Goal: Task Accomplishment & Management: Manage account settings

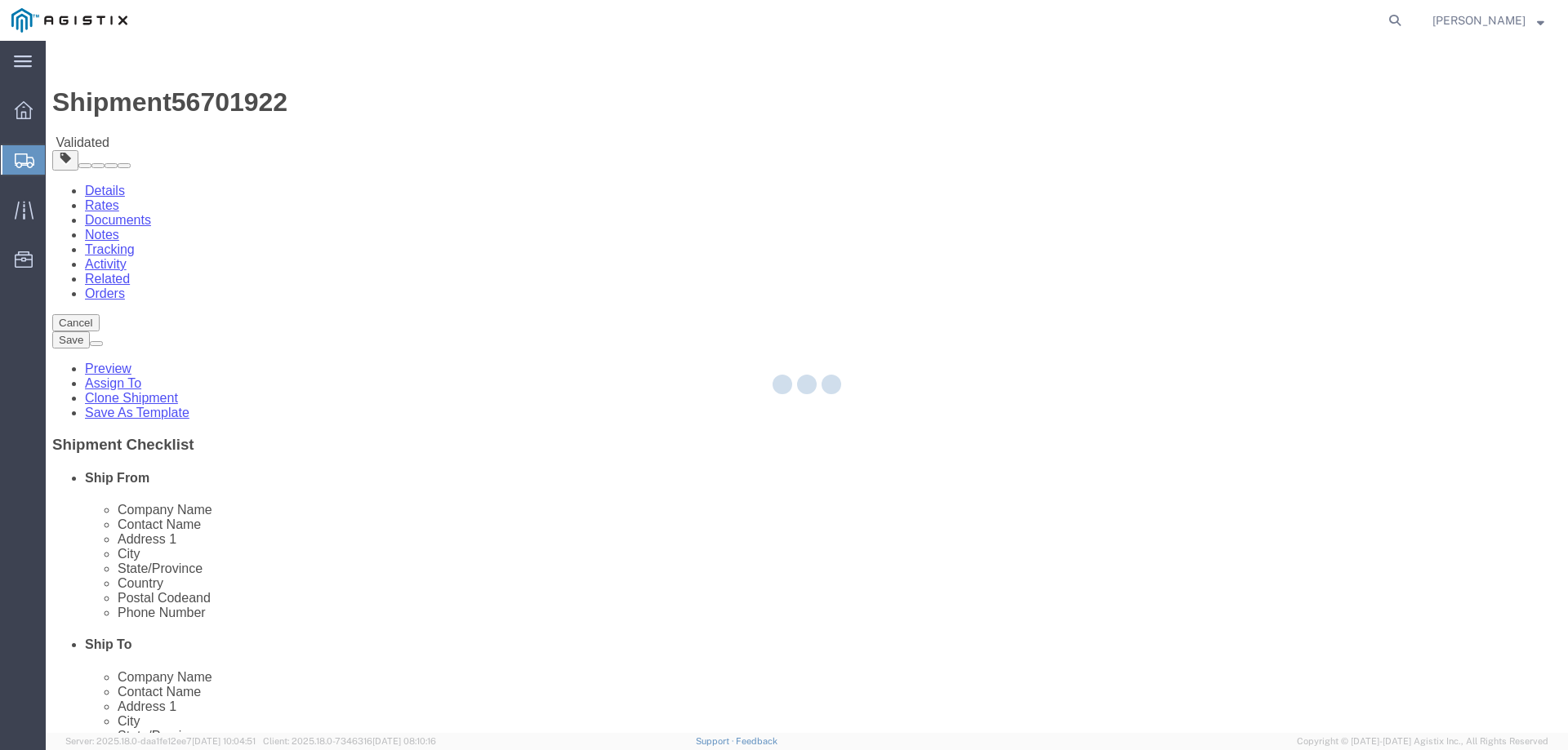
select select
select select "65511"
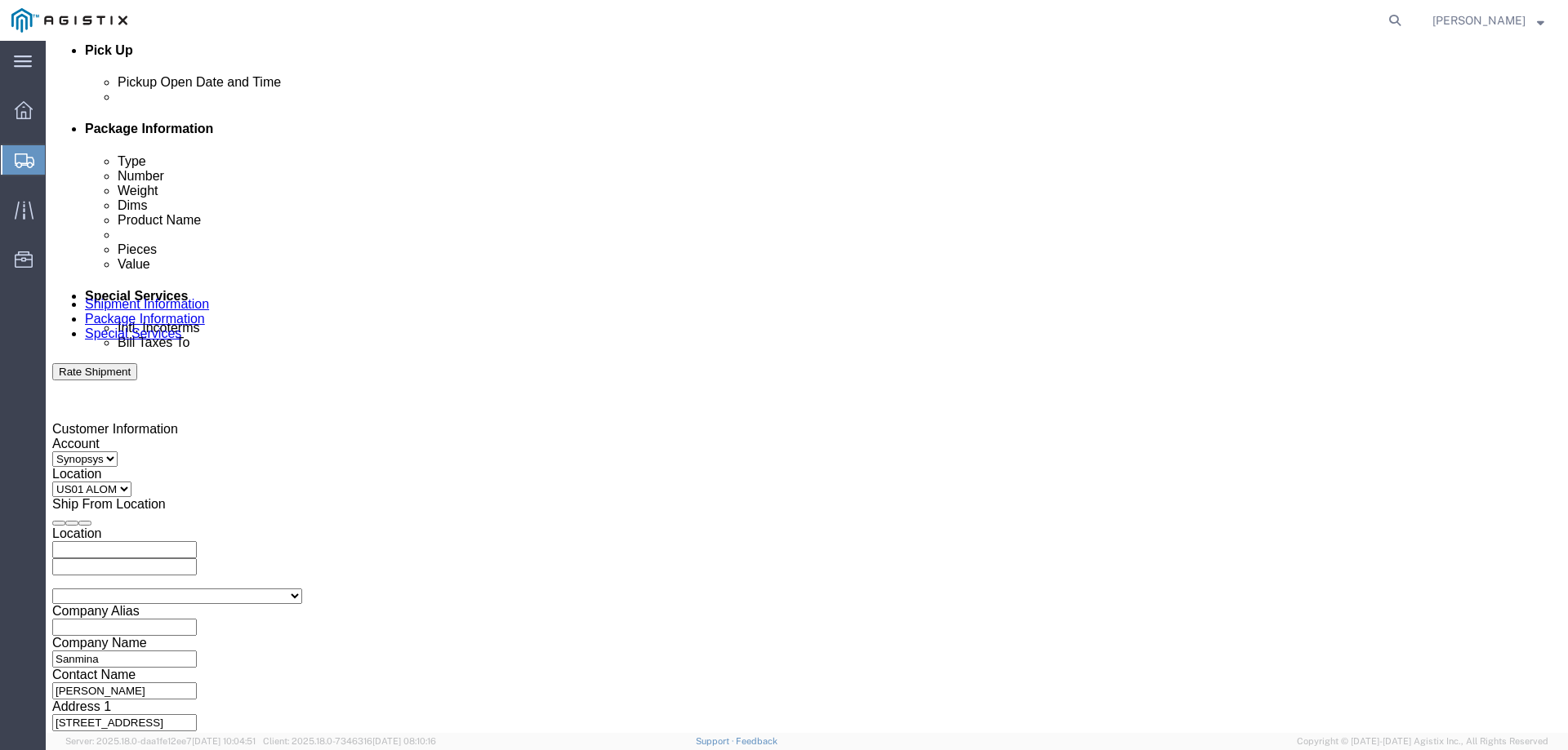
scroll to position [516, 0]
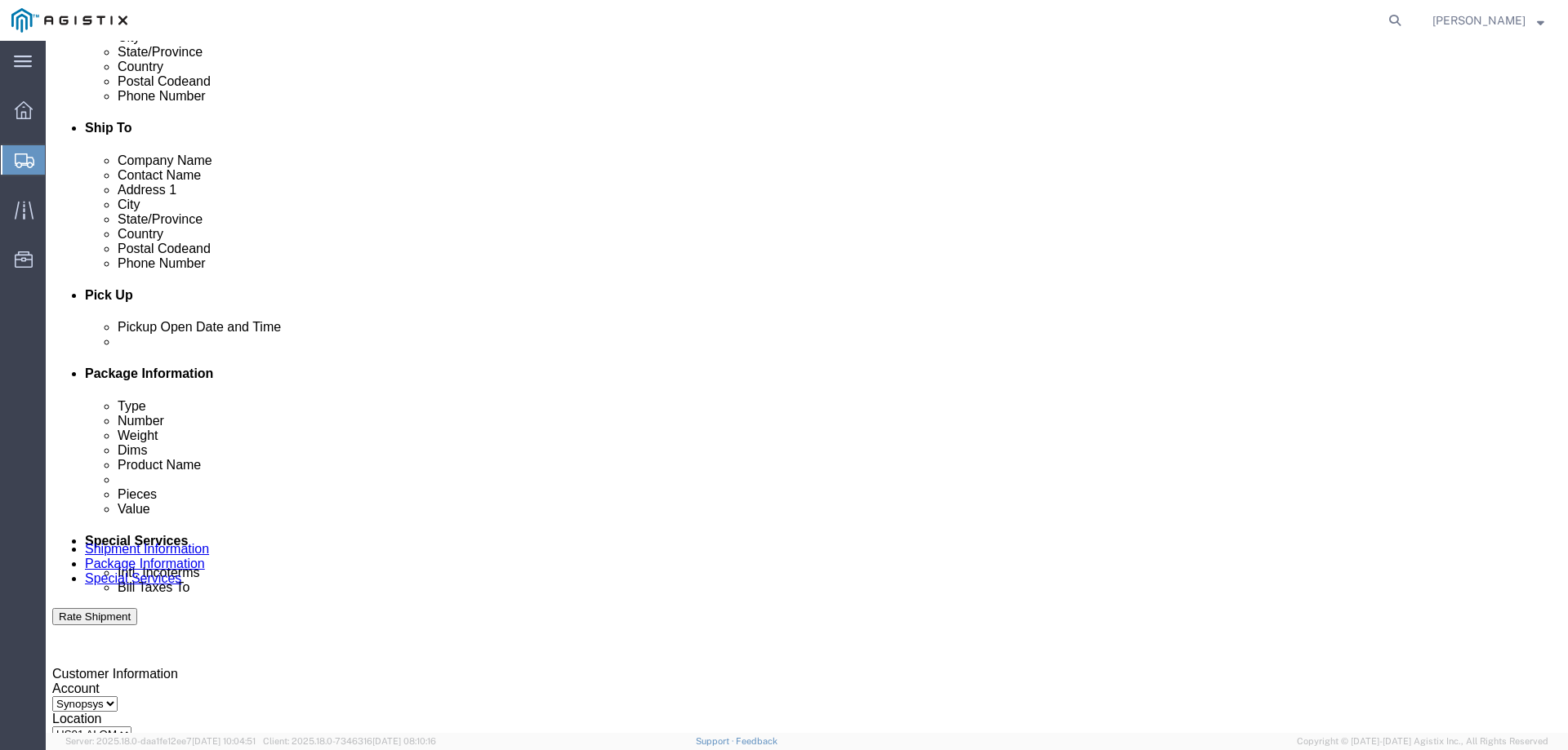
drag, startPoint x: 186, startPoint y: 111, endPoint x: 194, endPoint y: 113, distance: 8.2
click icon
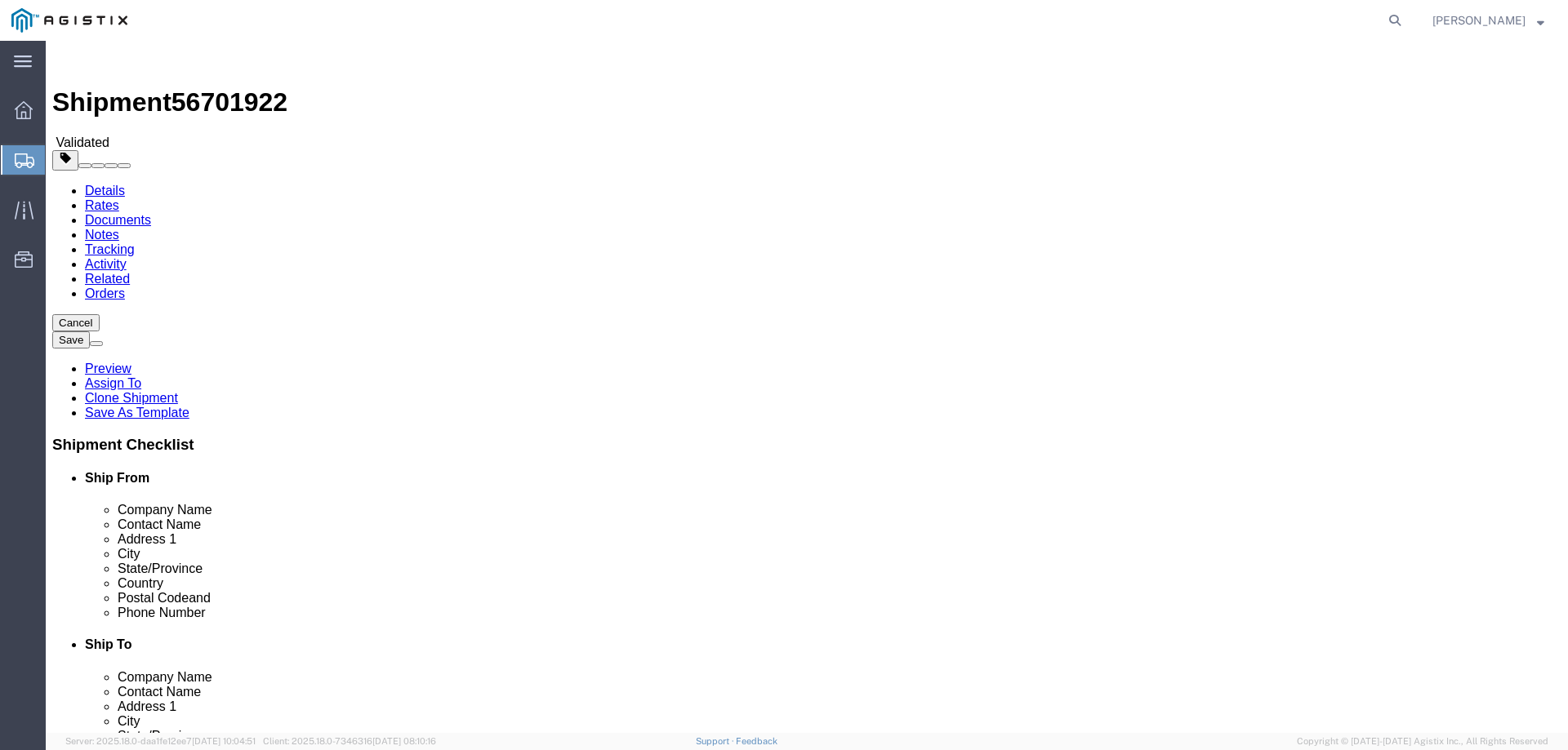
click icon
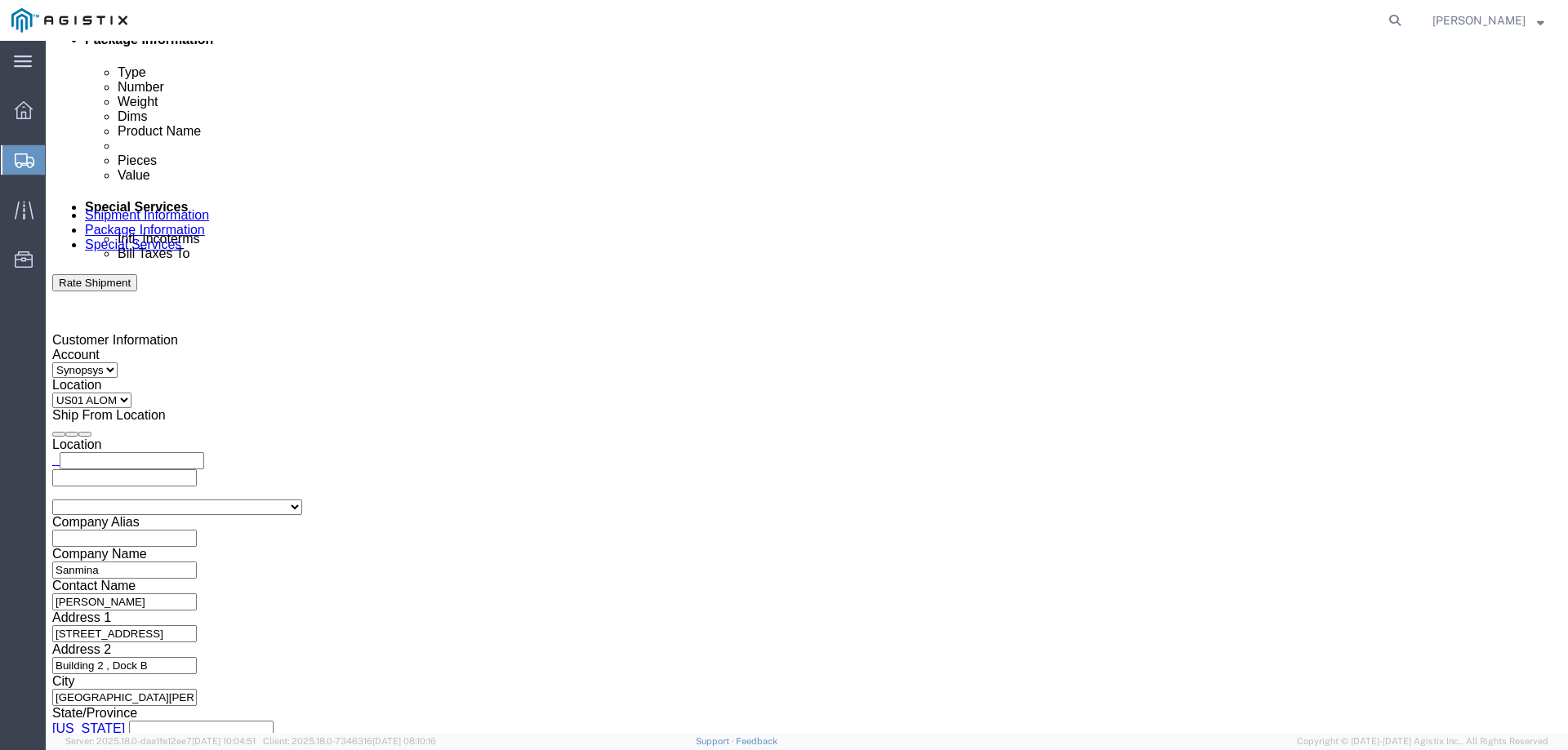
scroll to position [898, 0]
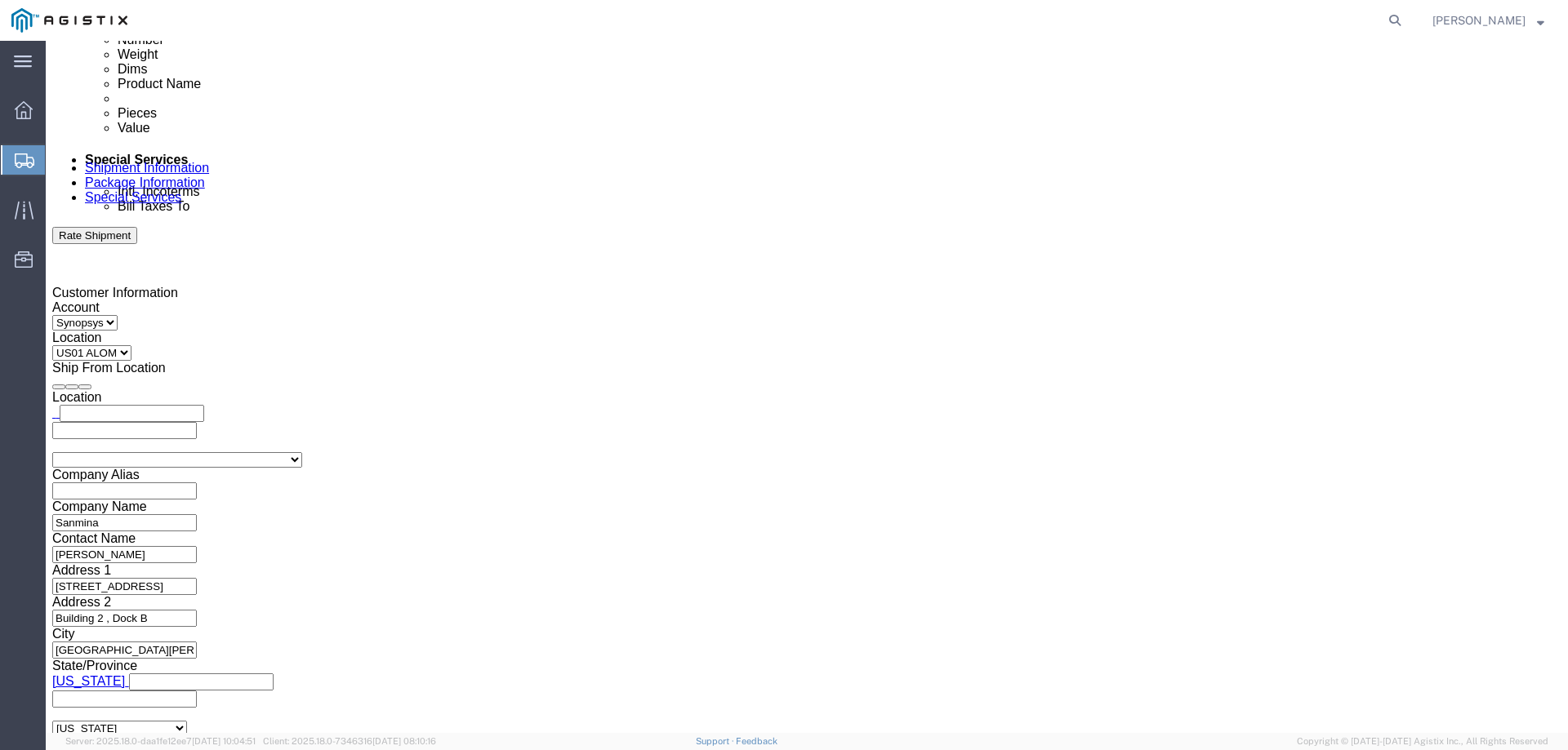
click button "Rate Shipment"
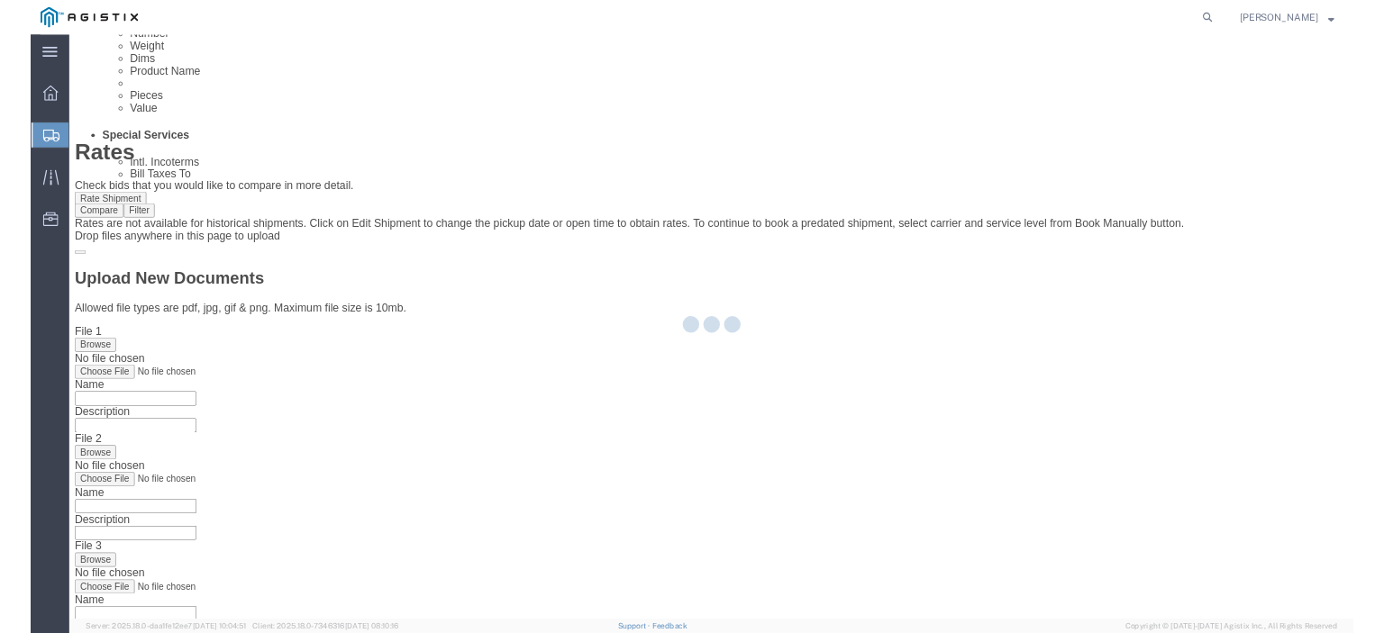
scroll to position [0, 0]
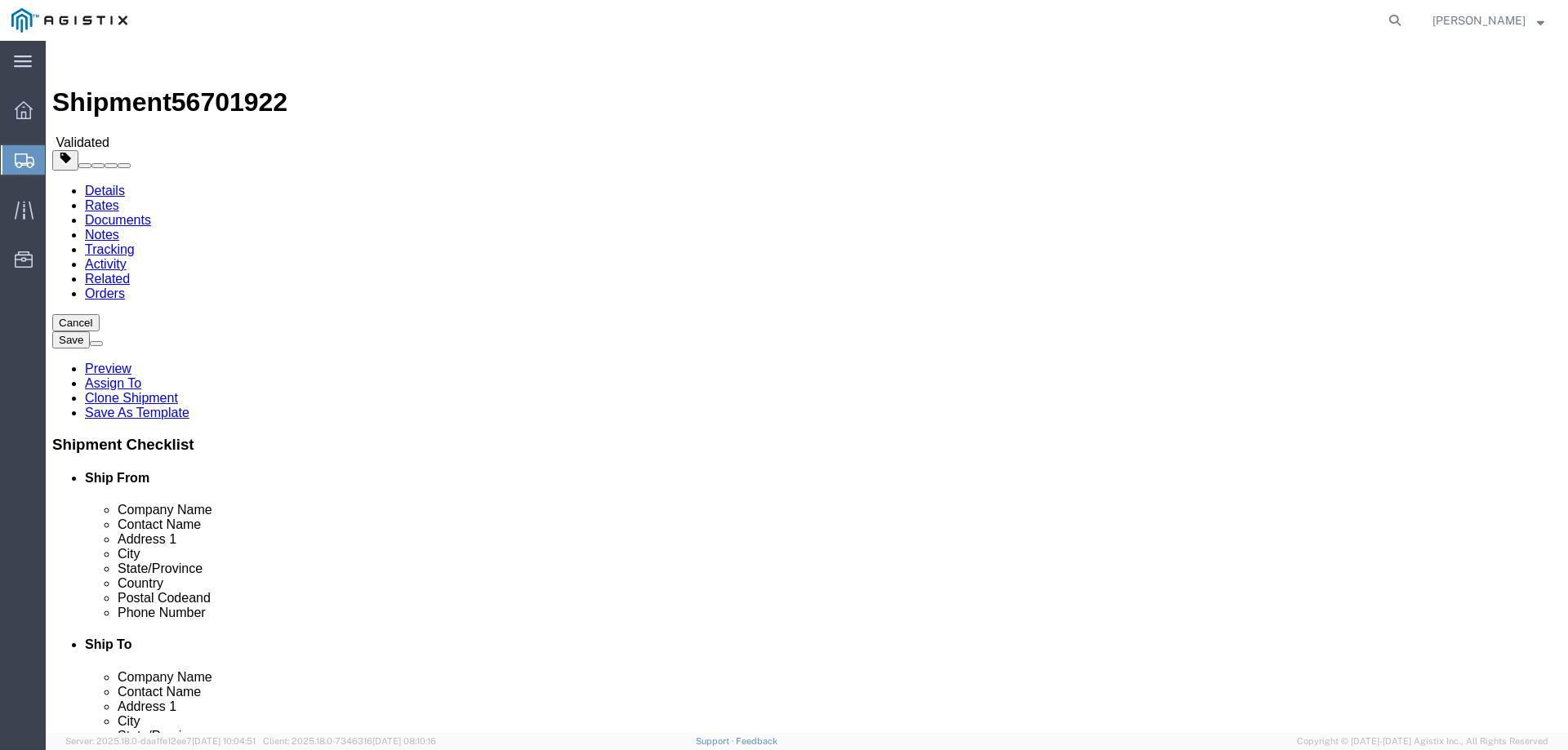
click at [117, 184] on link "Details" at bounding box center [105, 190] width 40 height 14
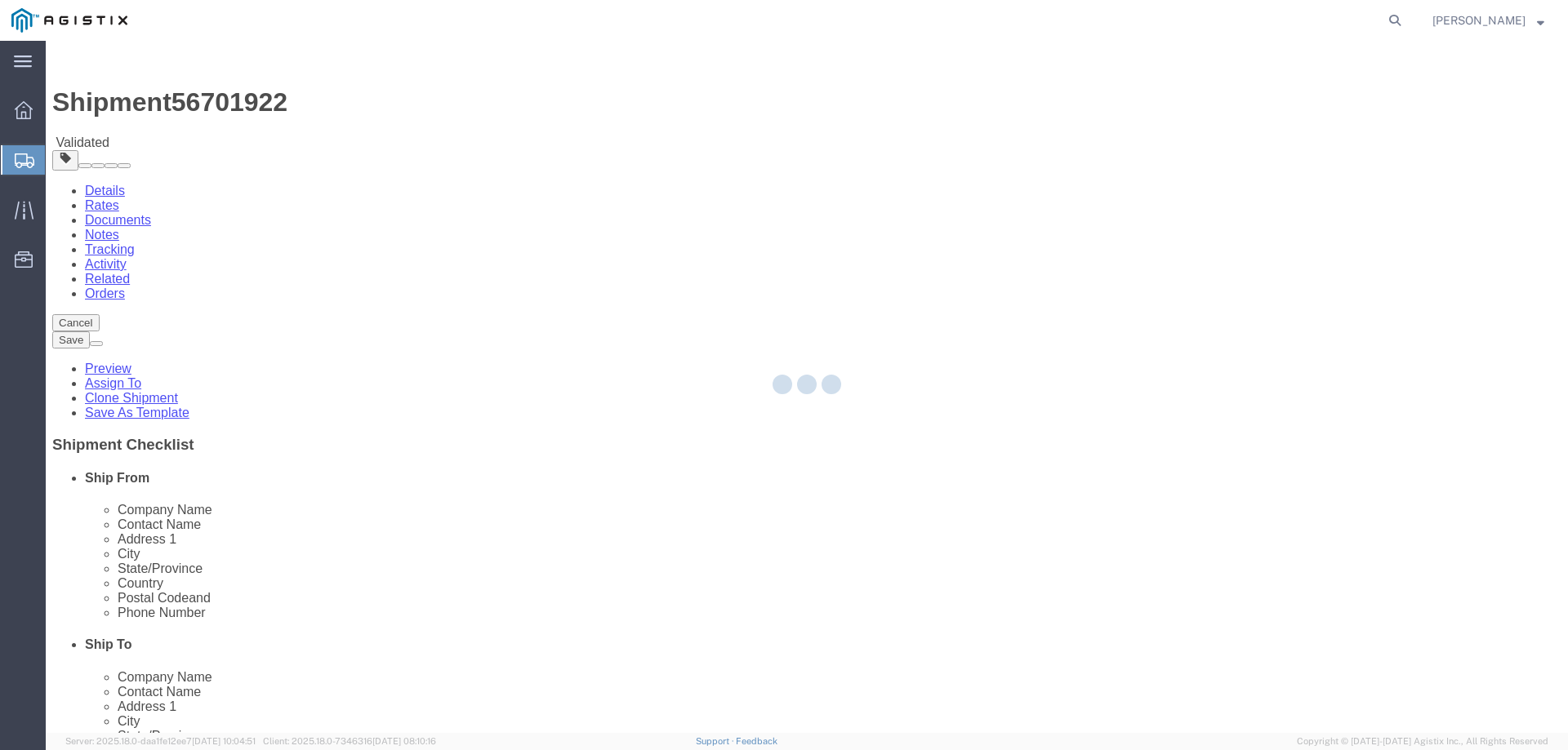
select select "65511"
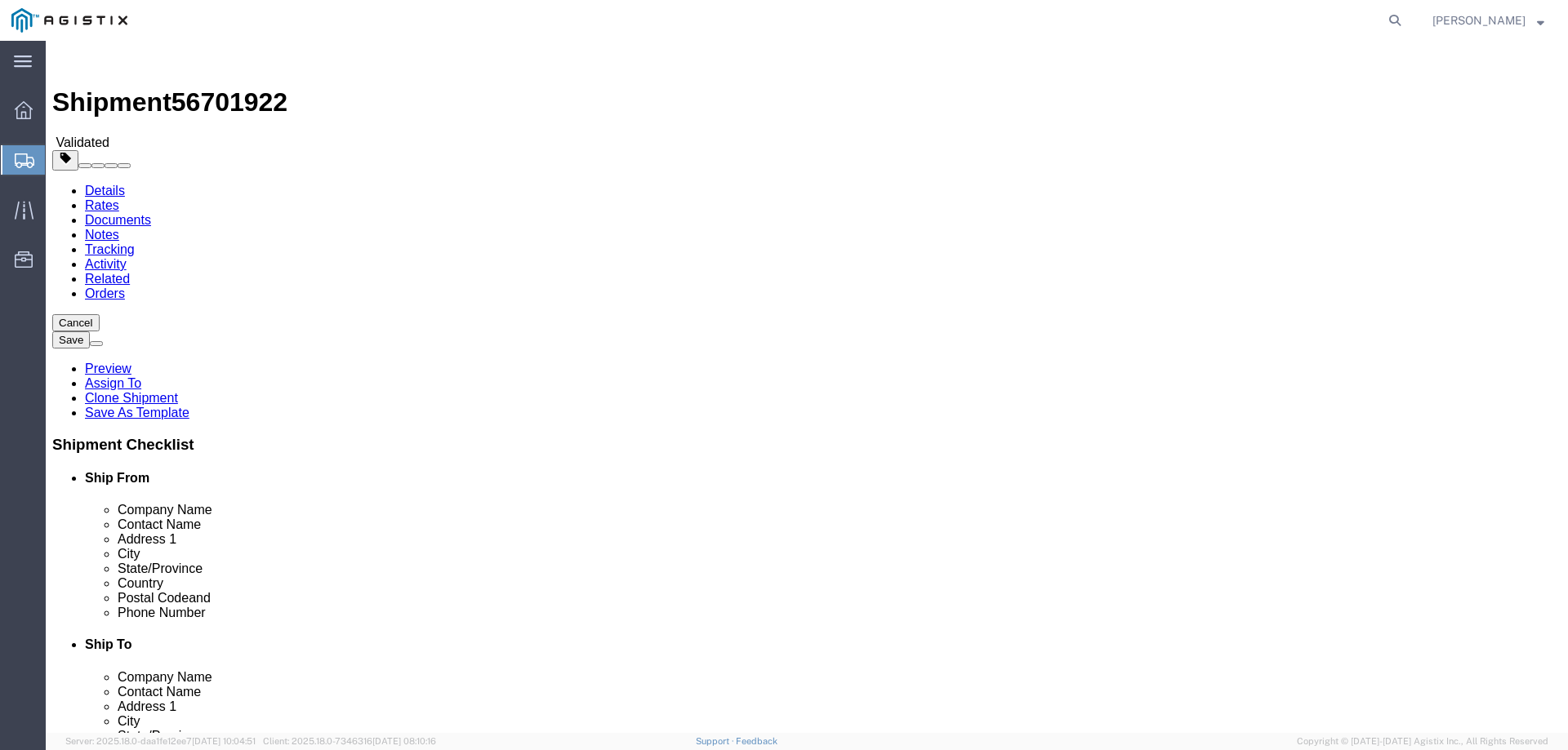
click button "Rate Shipment"
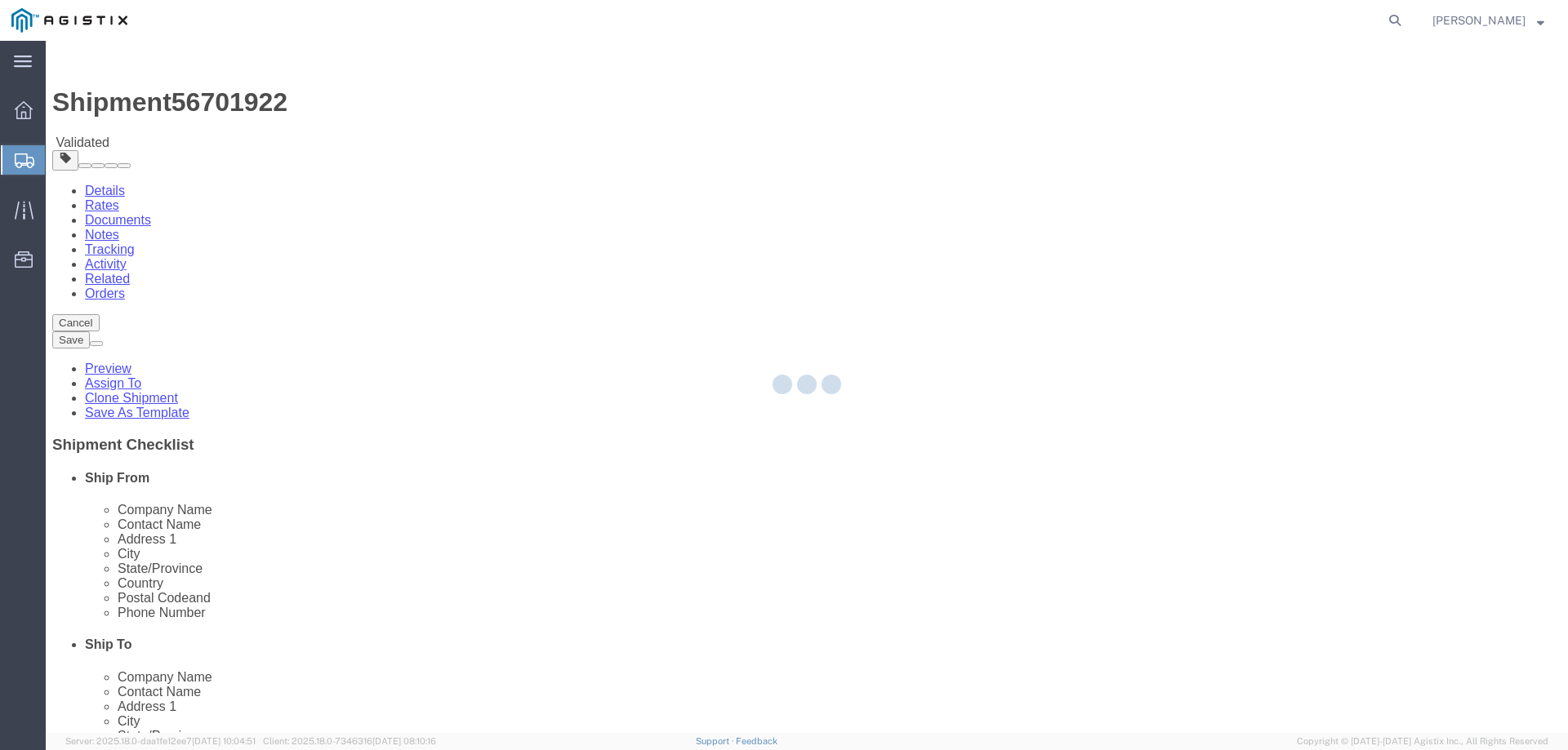
select select "65511"
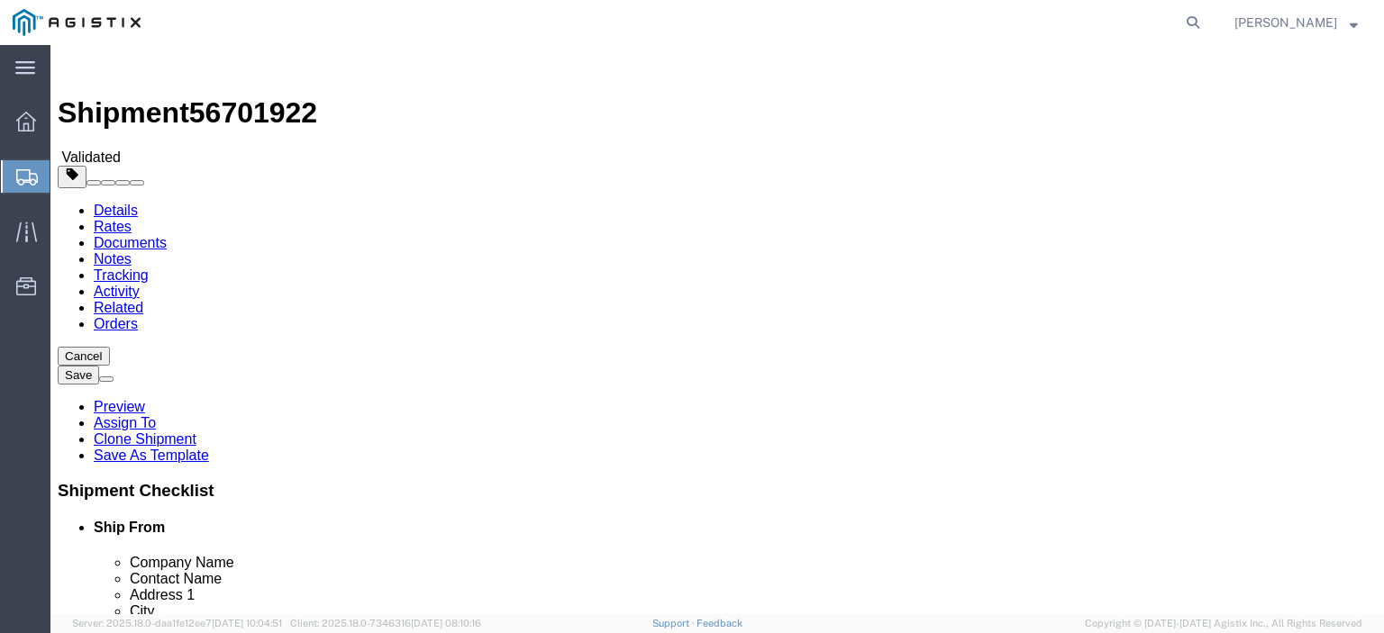
click at [94, 203] on link "Details" at bounding box center [116, 210] width 44 height 15
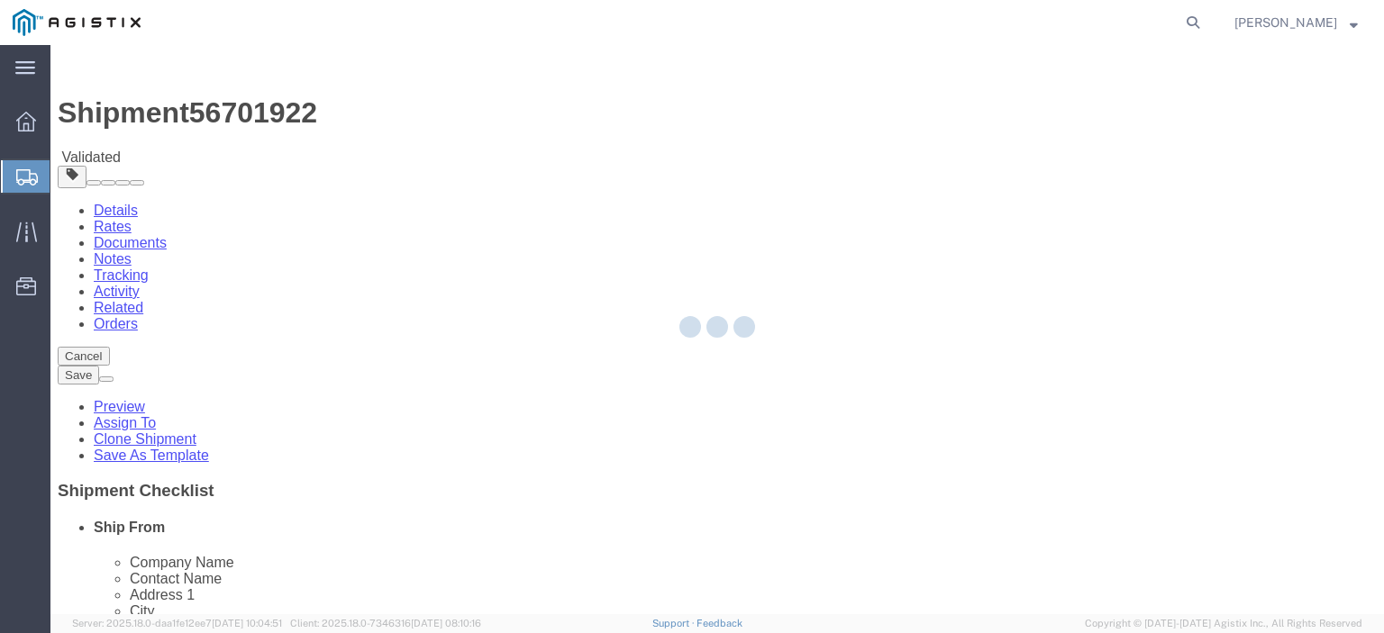
select select "65511"
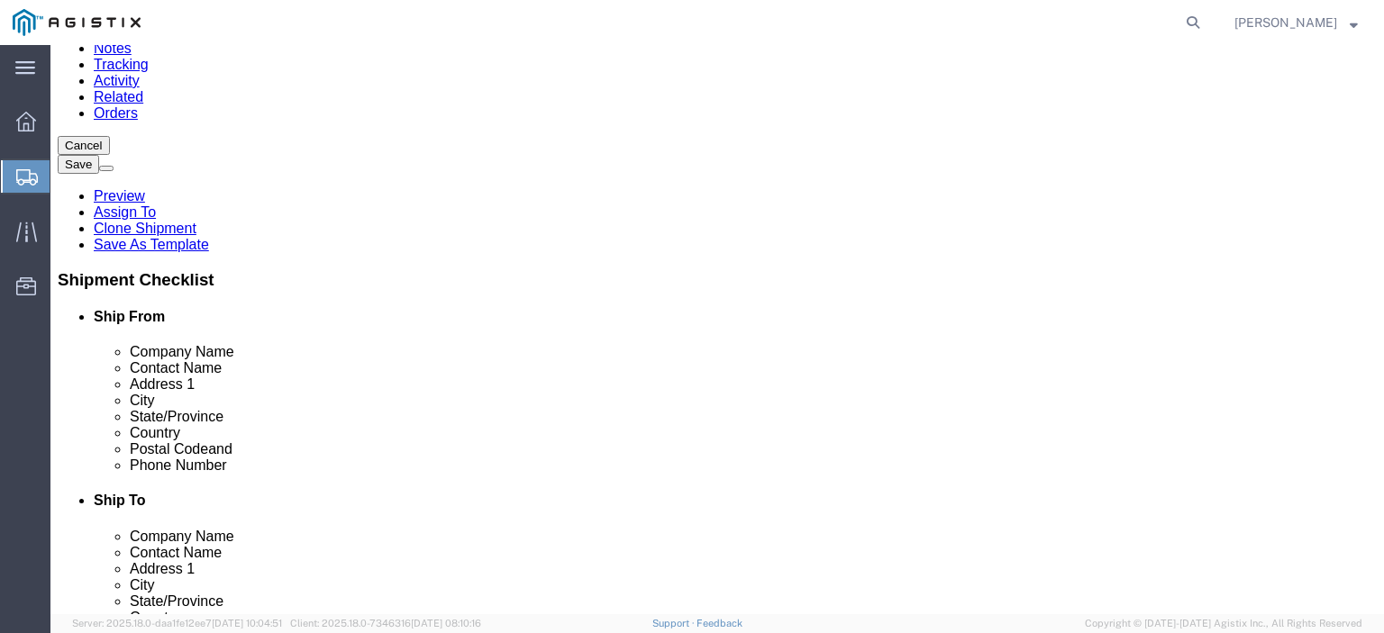
scroll to position [360, 0]
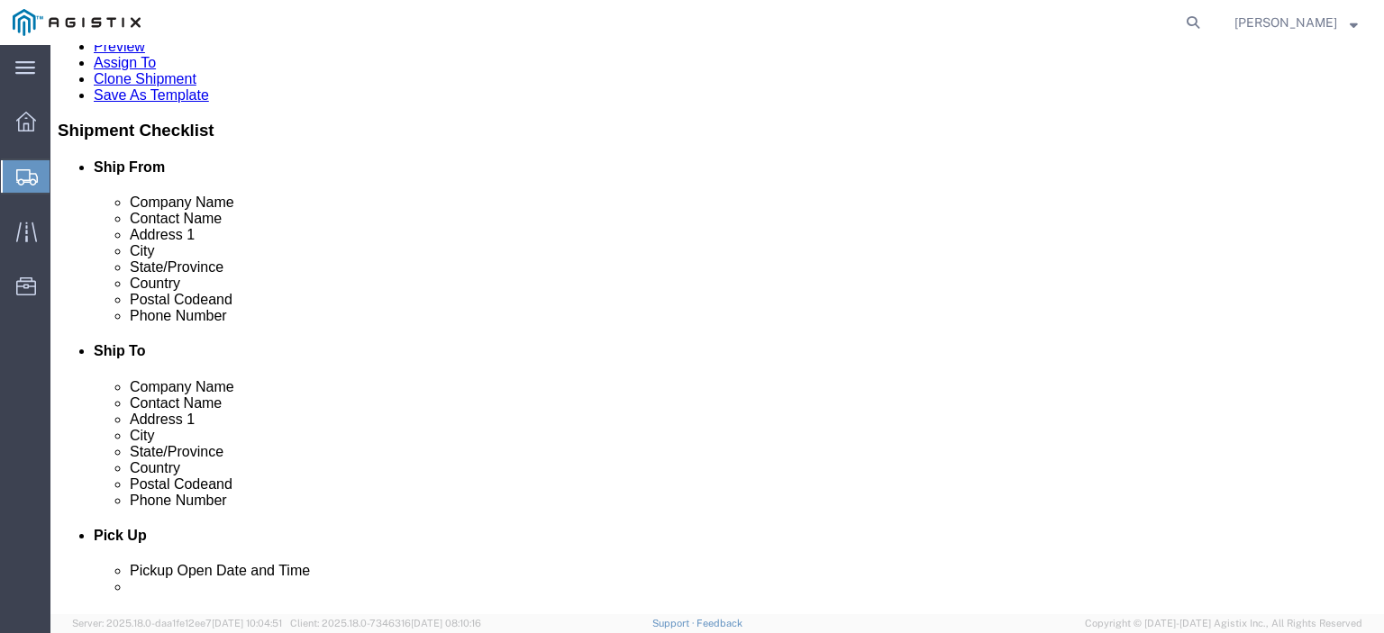
click icon
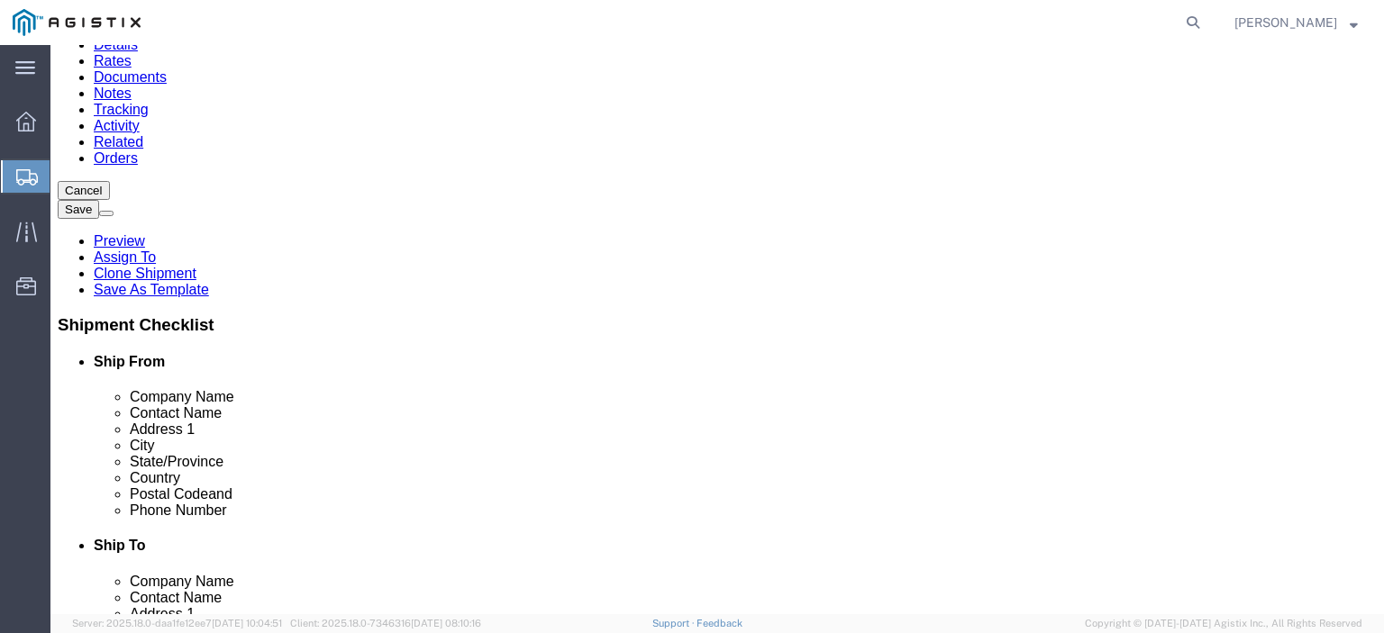
click link "Special Services"
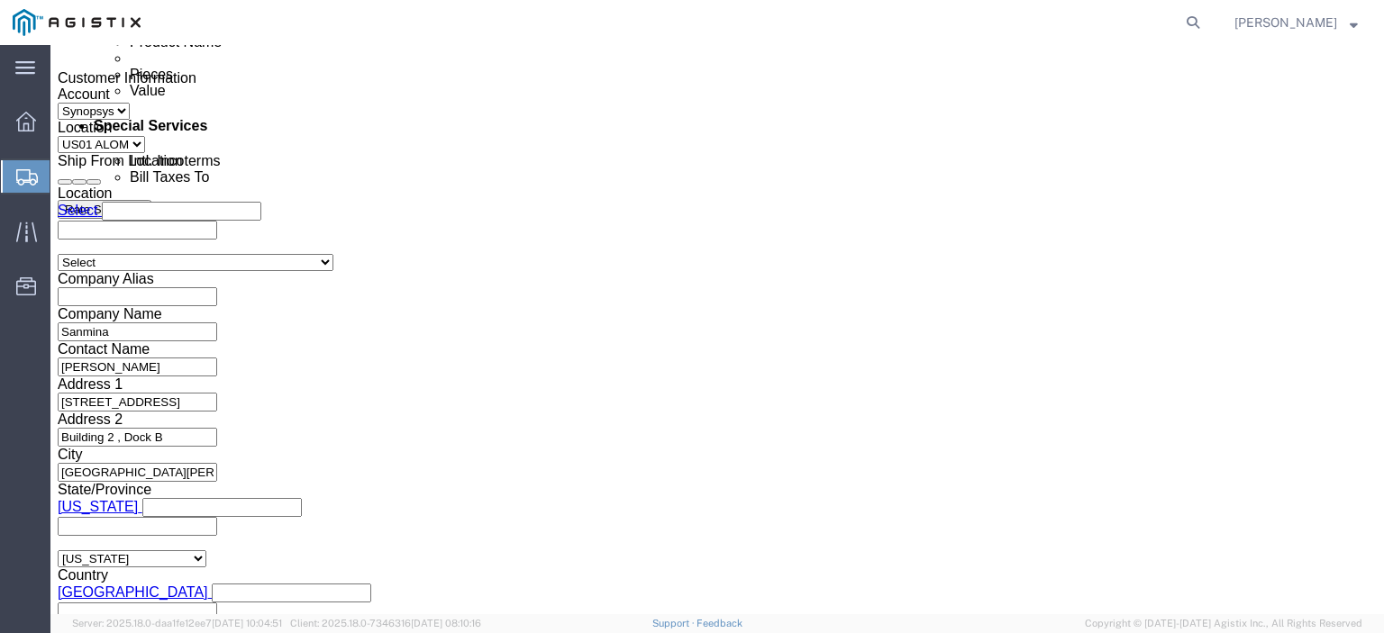
scroll to position [1067, 0]
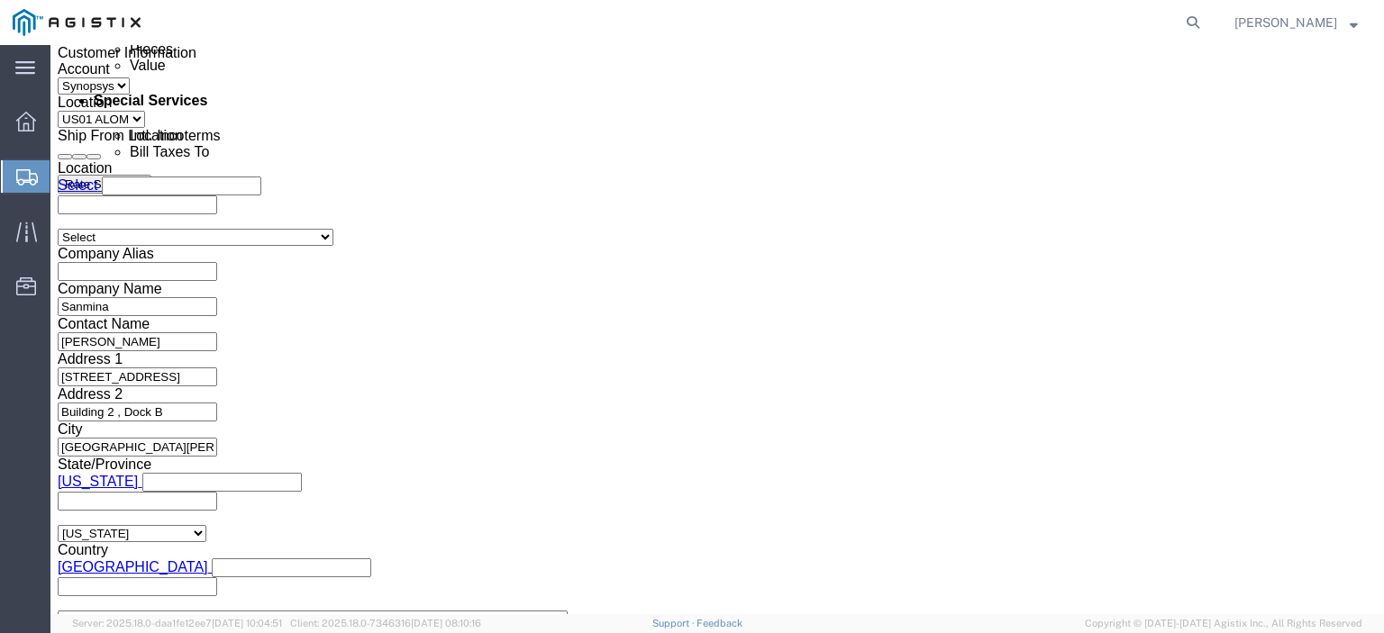
drag, startPoint x: 859, startPoint y: 288, endPoint x: 635, endPoint y: 298, distance: 224.5
click div "Message S/N: C066172, C066173, C066174"
click at [0, 0] on span "Create from Template" at bounding box center [0, 0] width 0 height 0
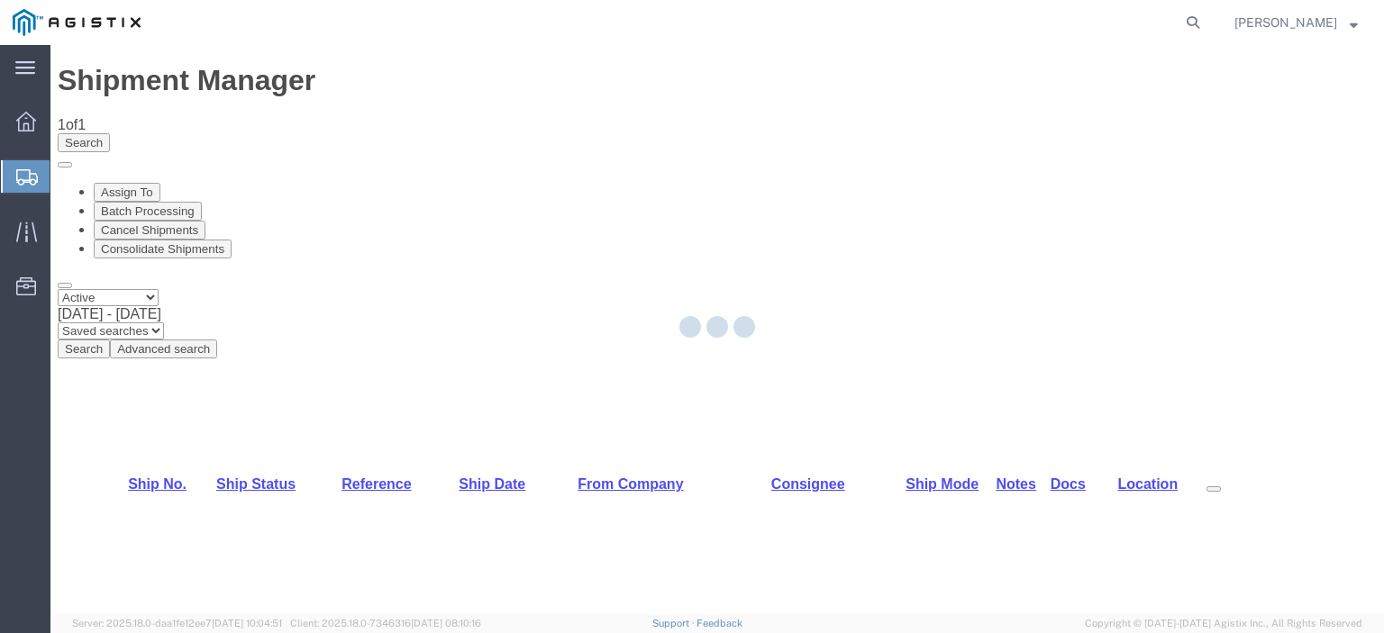
select select "65511"
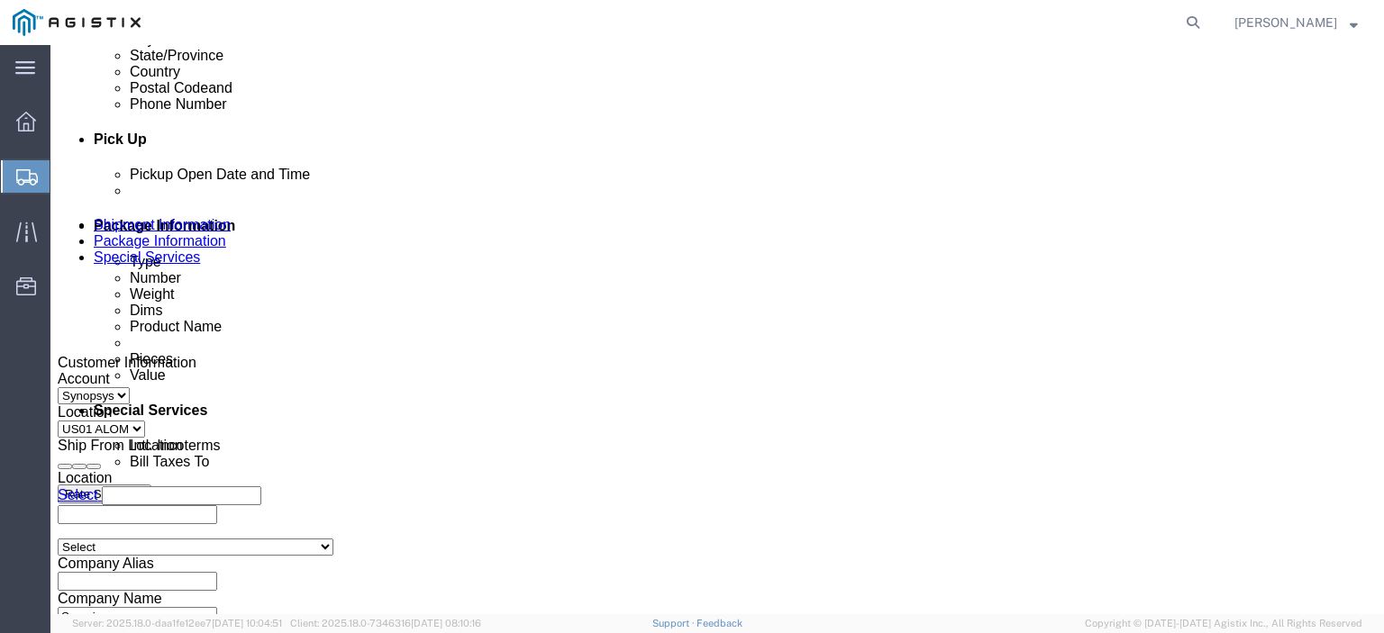
scroll to position [901, 0]
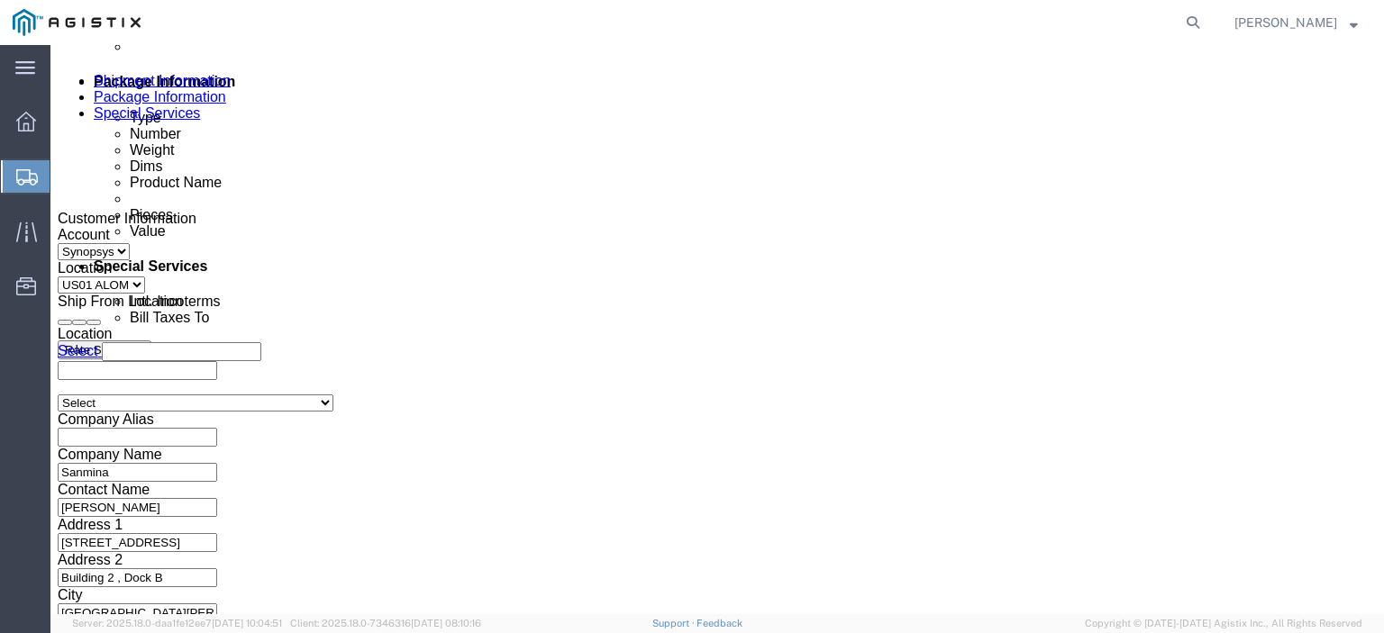
click icon
click button "Rate Shipment"
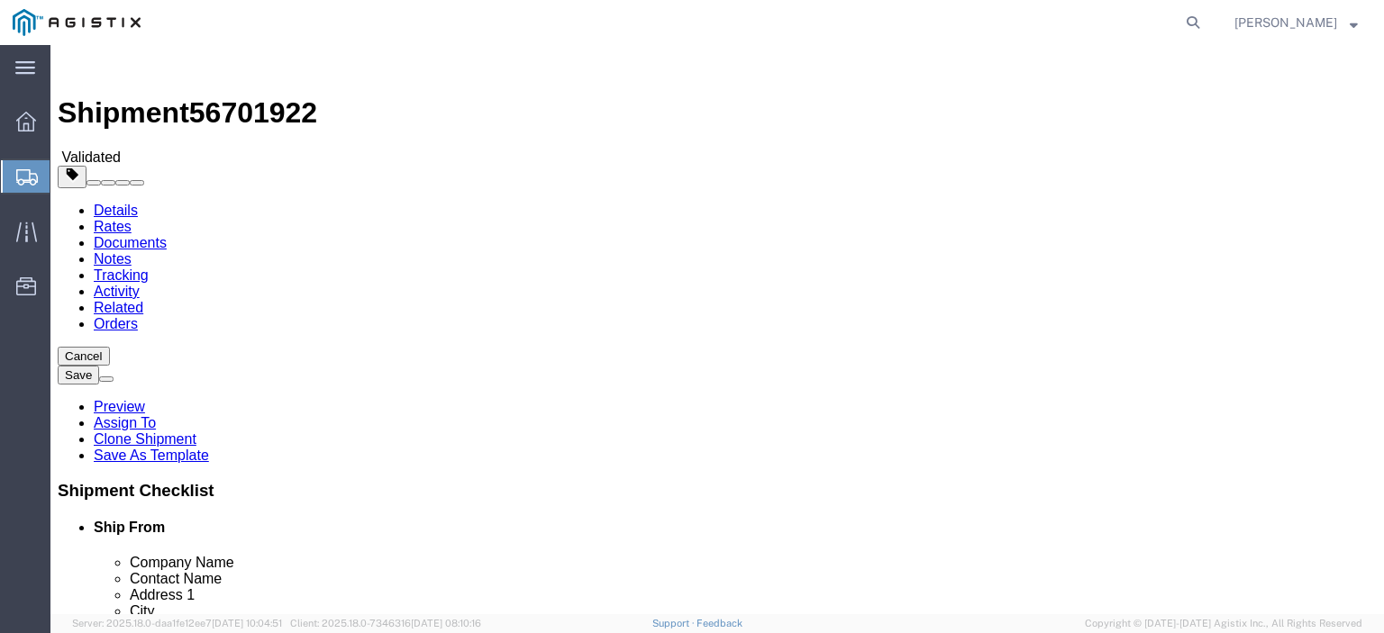
click at [0, 0] on span "Create from Template" at bounding box center [0, 0] width 0 height 0
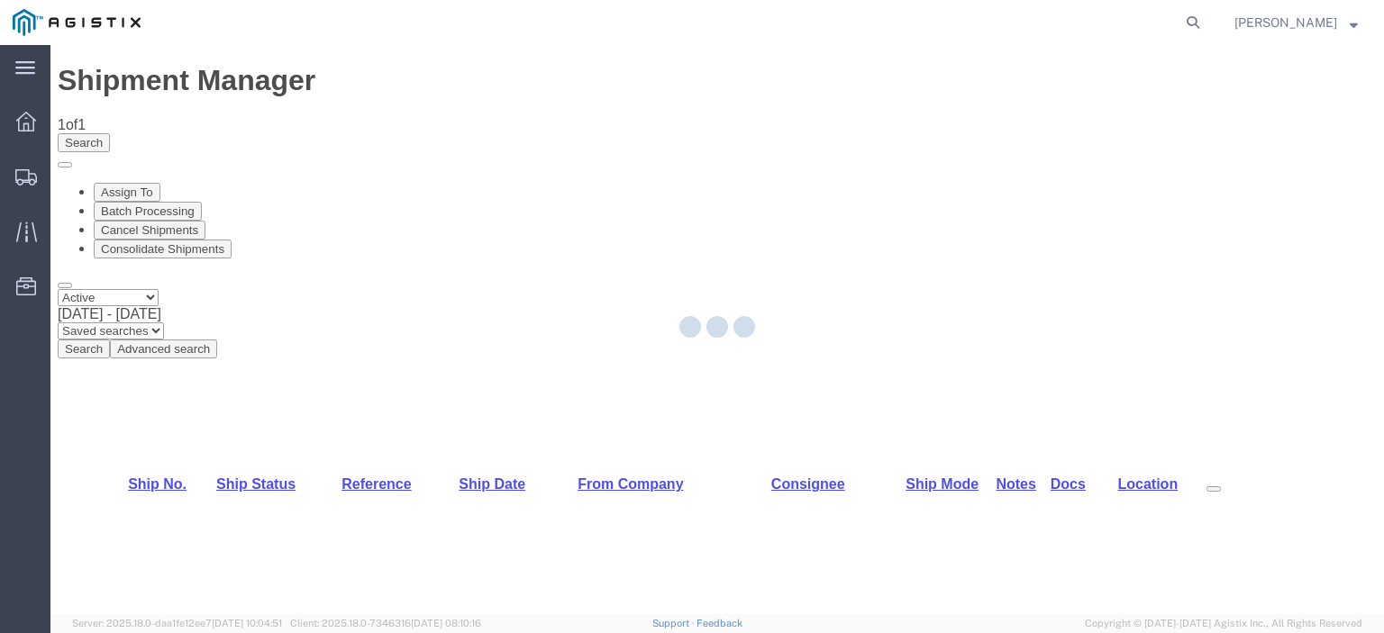
select select "65511"
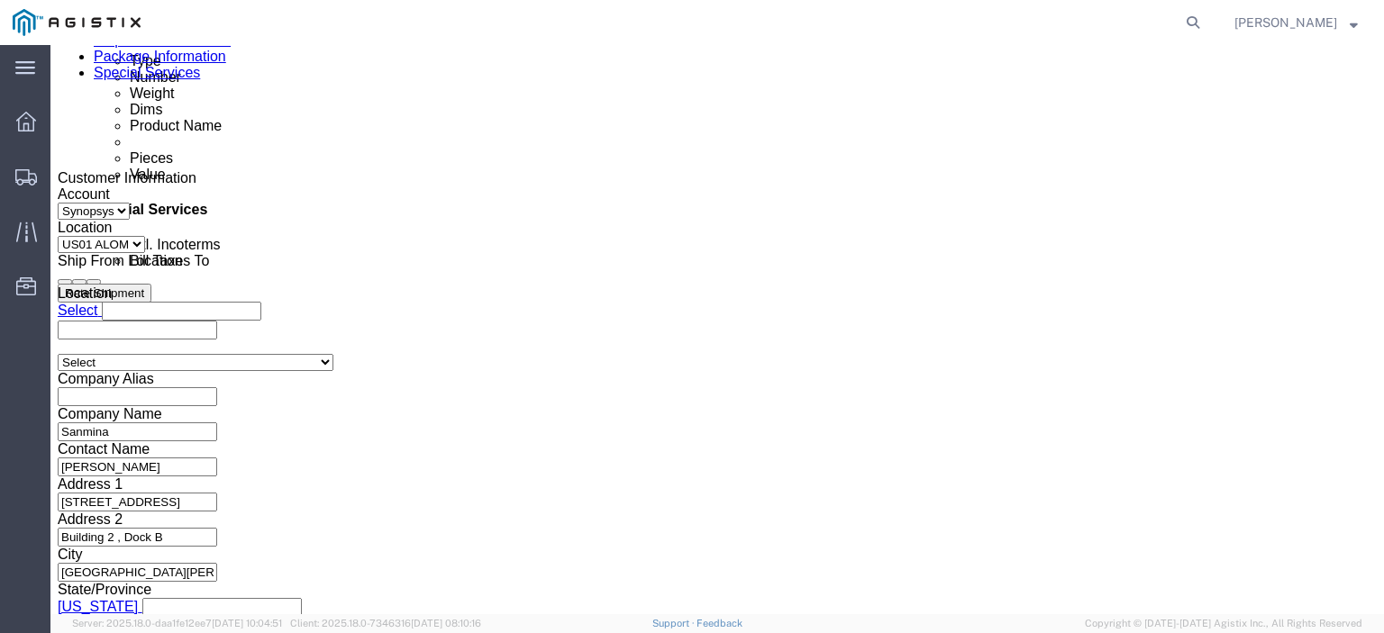
scroll to position [811, 0]
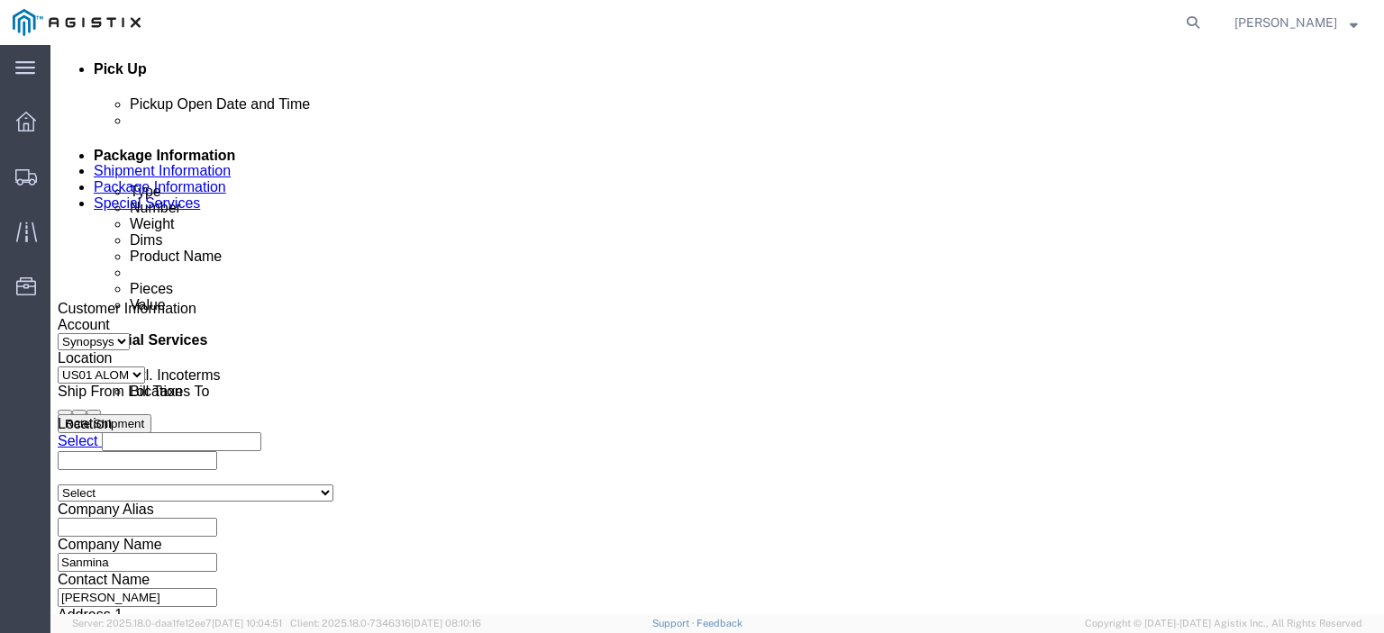
click div
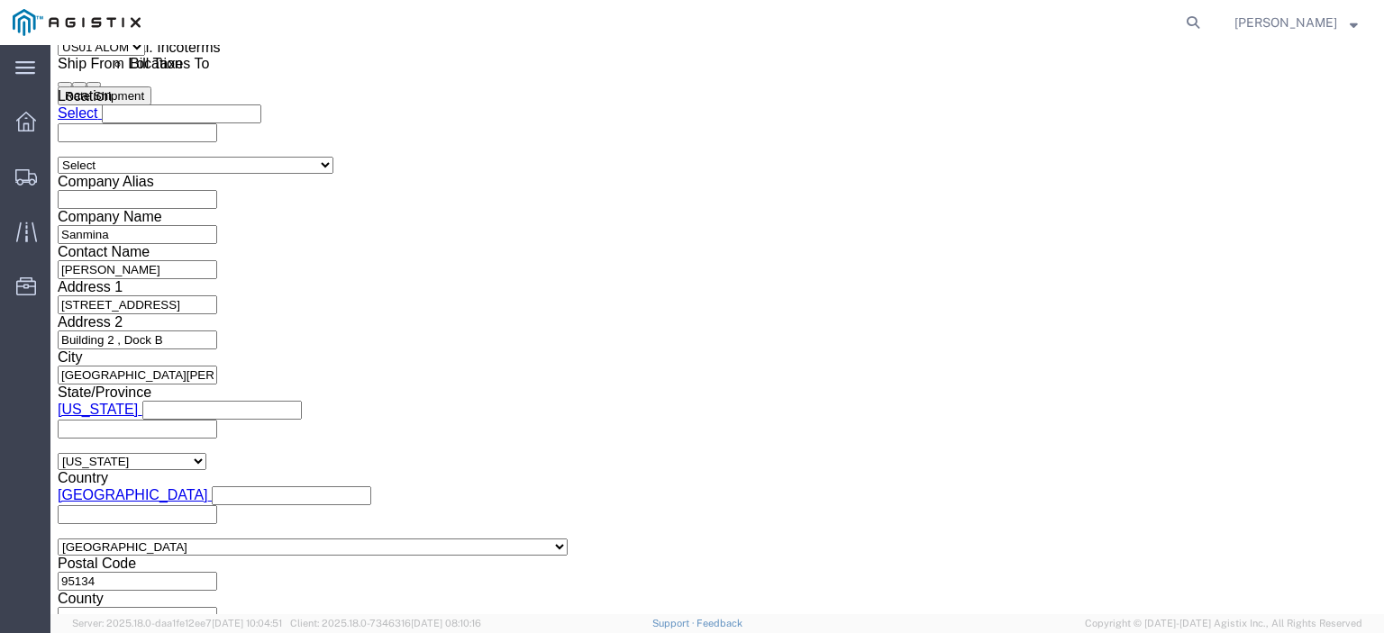
type input "3:01 PM"
click button "Apply"
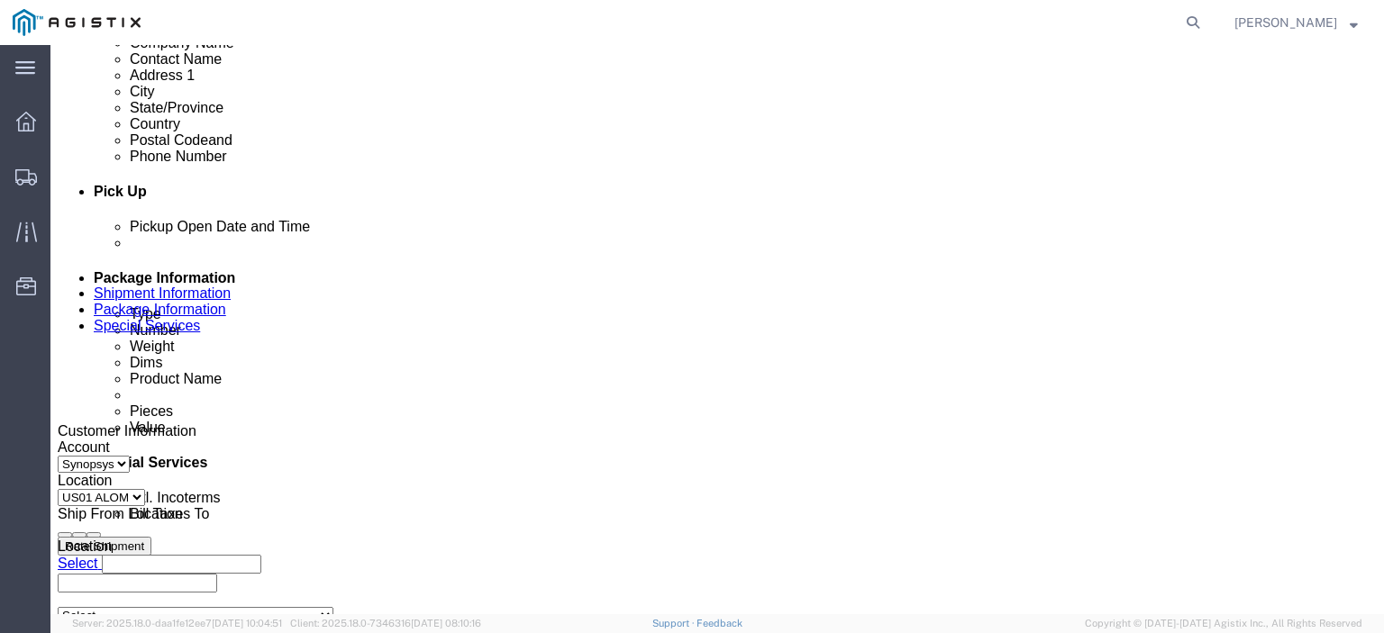
click div
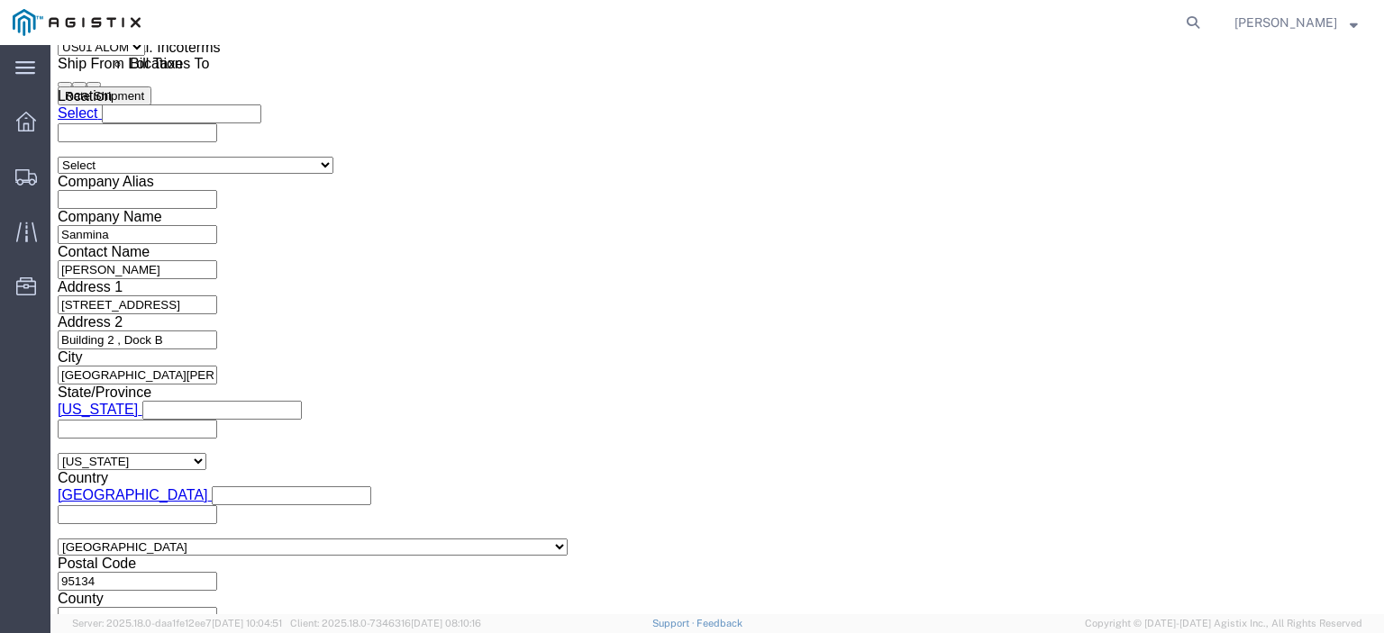
type input "4:00 PM"
click button "Apply"
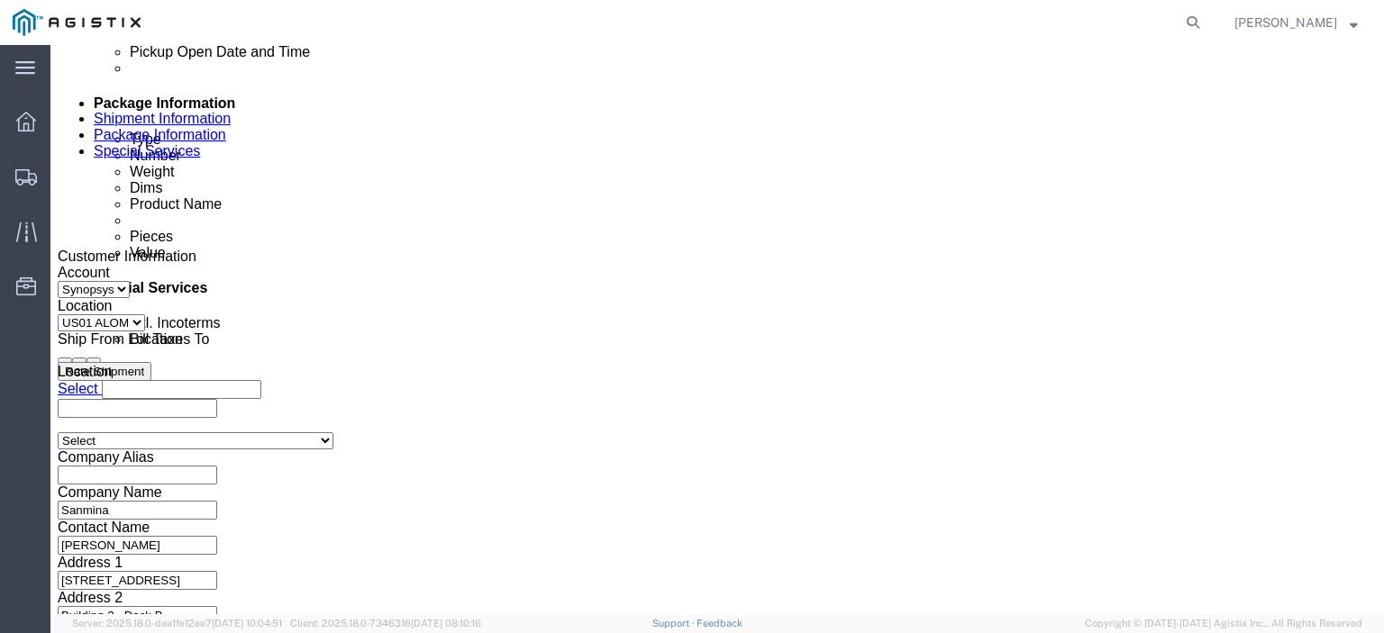
scroll to position [868, 0]
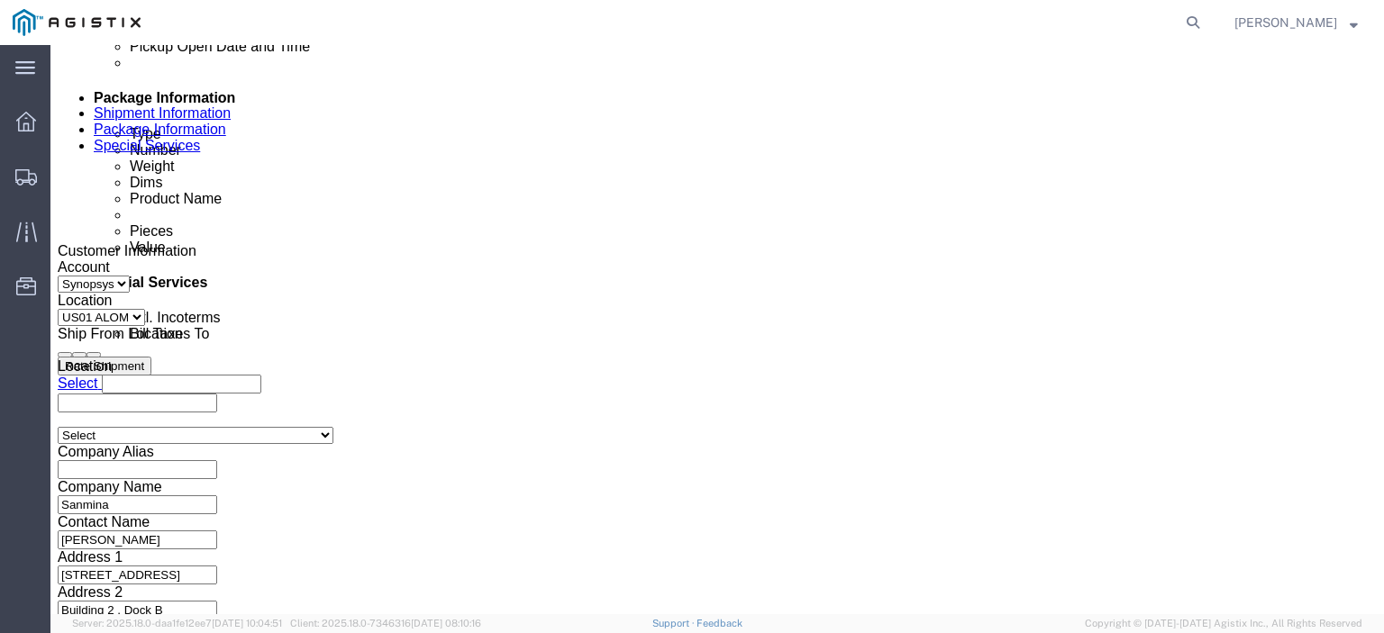
click icon
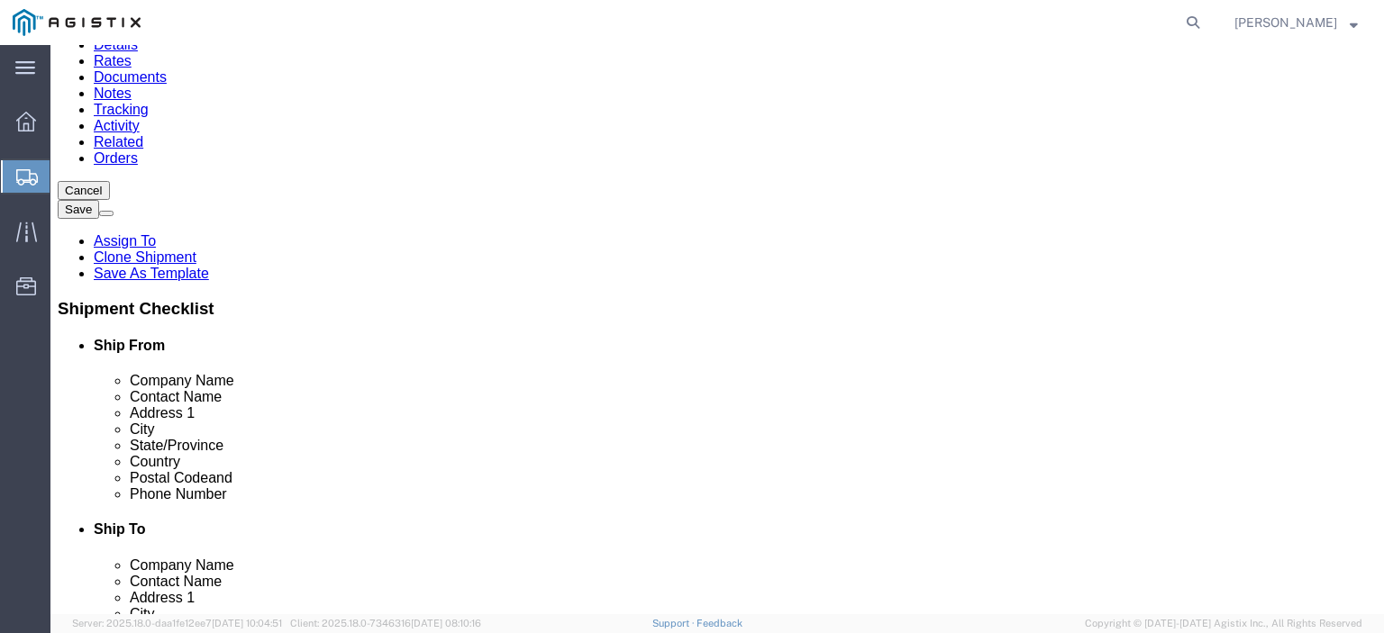
click input "2"
type input "3"
click input "2"
type input "3"
click div "Pieces: 2.00 Each Total value: 2.00 USD"
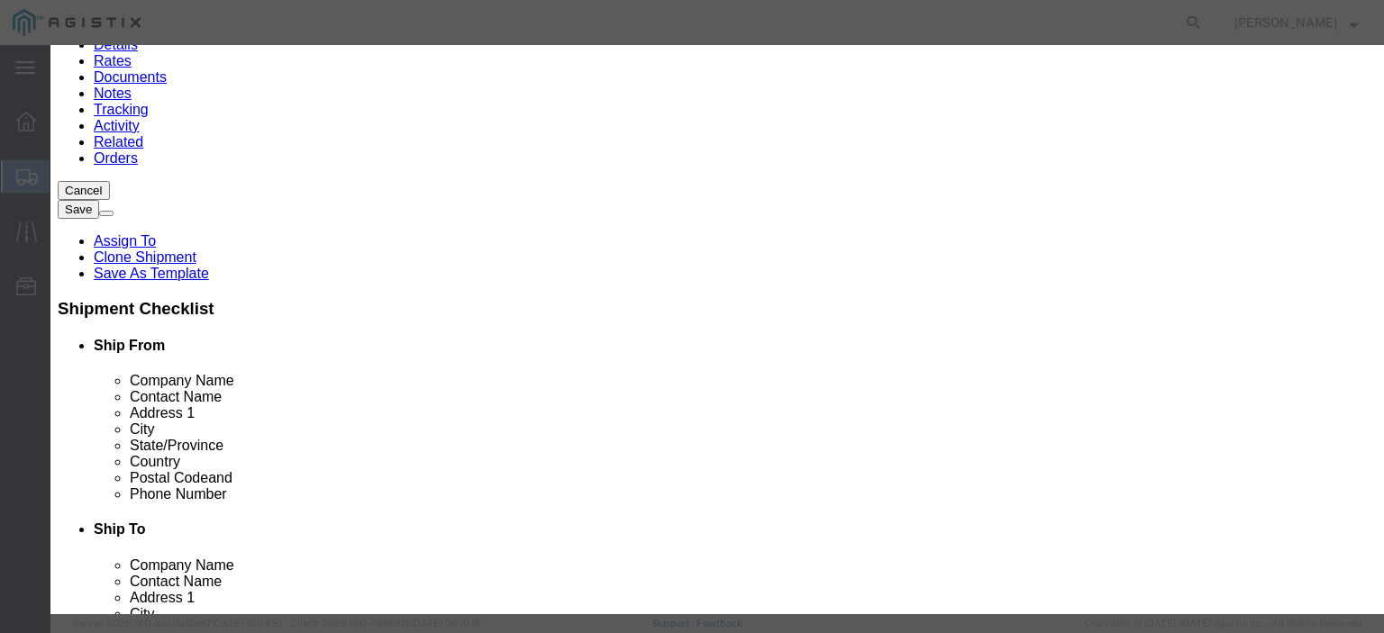
click input "2.00"
type input "3"
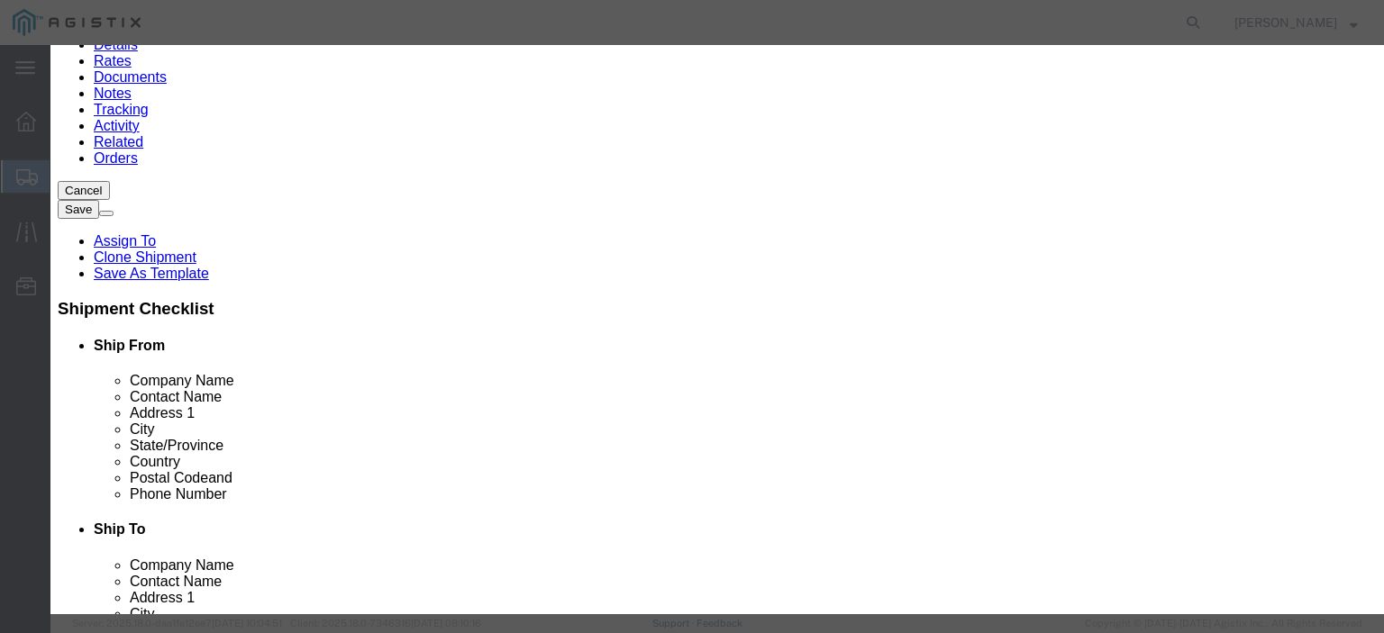
click input "3"
type input "3"
click div "Save & Add Another Save & Close Close"
drag, startPoint x: 978, startPoint y: 258, endPoint x: 817, endPoint y: 289, distance: 164.3
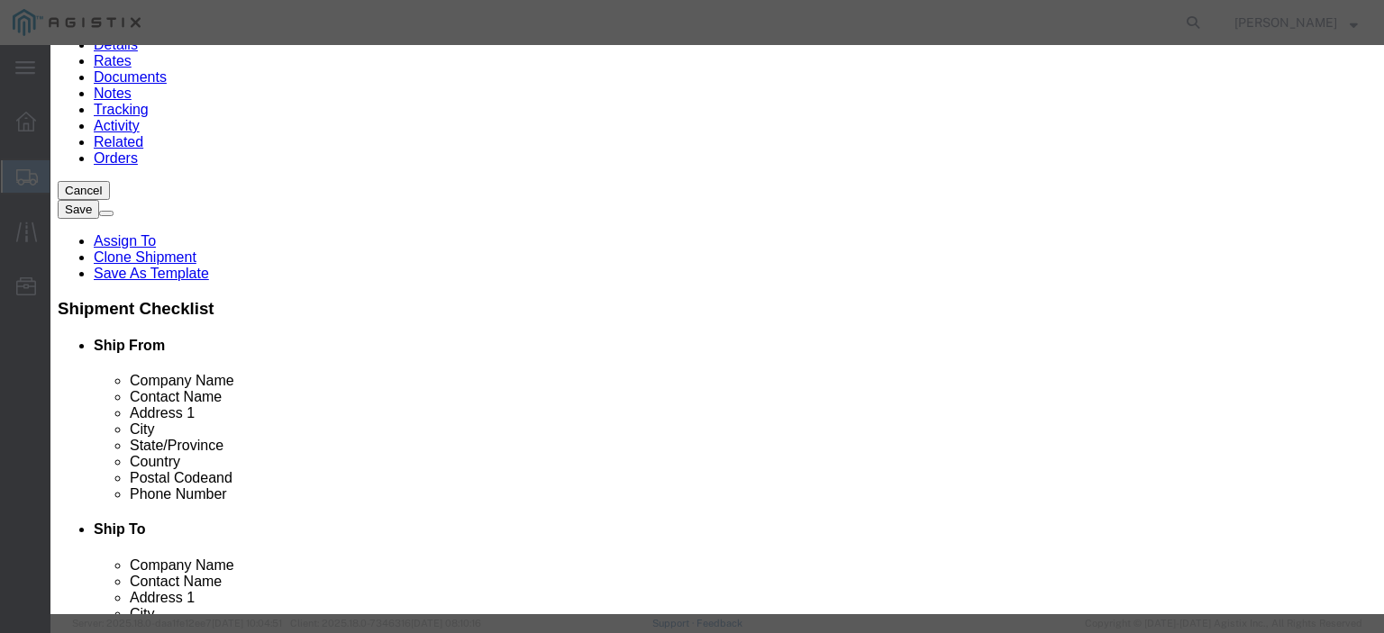
click div "Description SH100006855 REv2.0 Commodity Category Select Country Of Origin Sele…"
paste input "S/N: C066172, C066173, C066174"
type input "S/N: C066172, C066173, C066174"
click button "Save & Close"
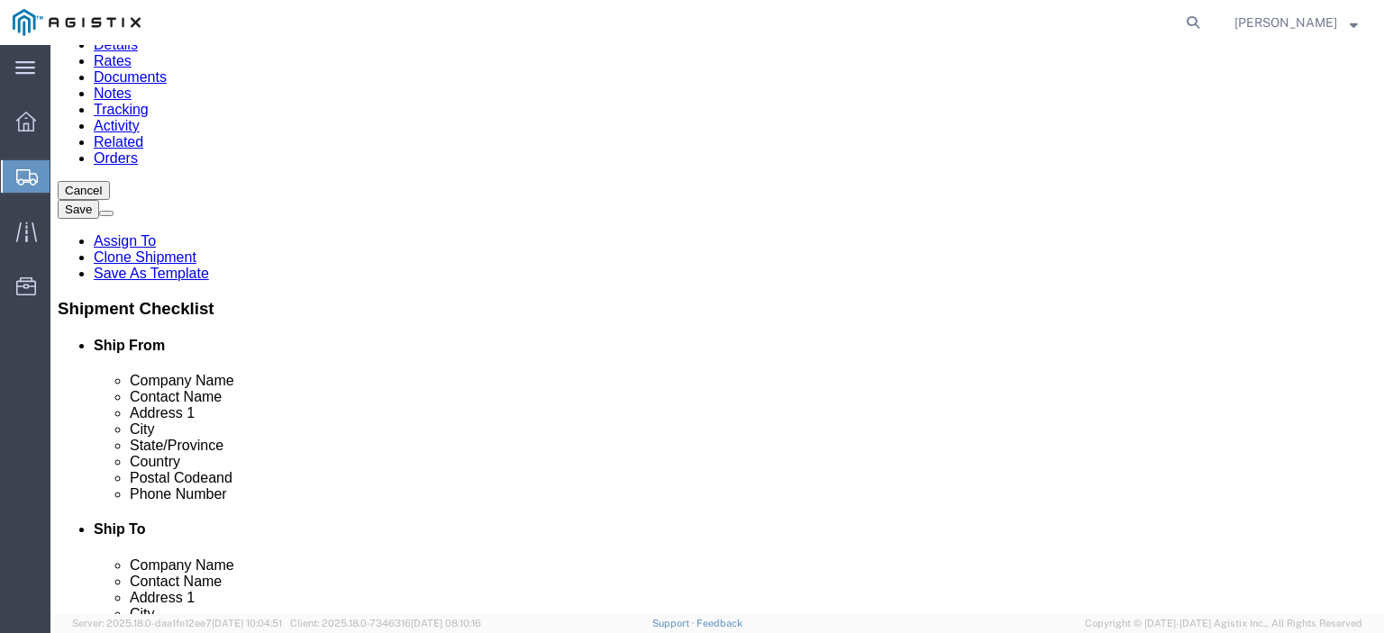
click icon
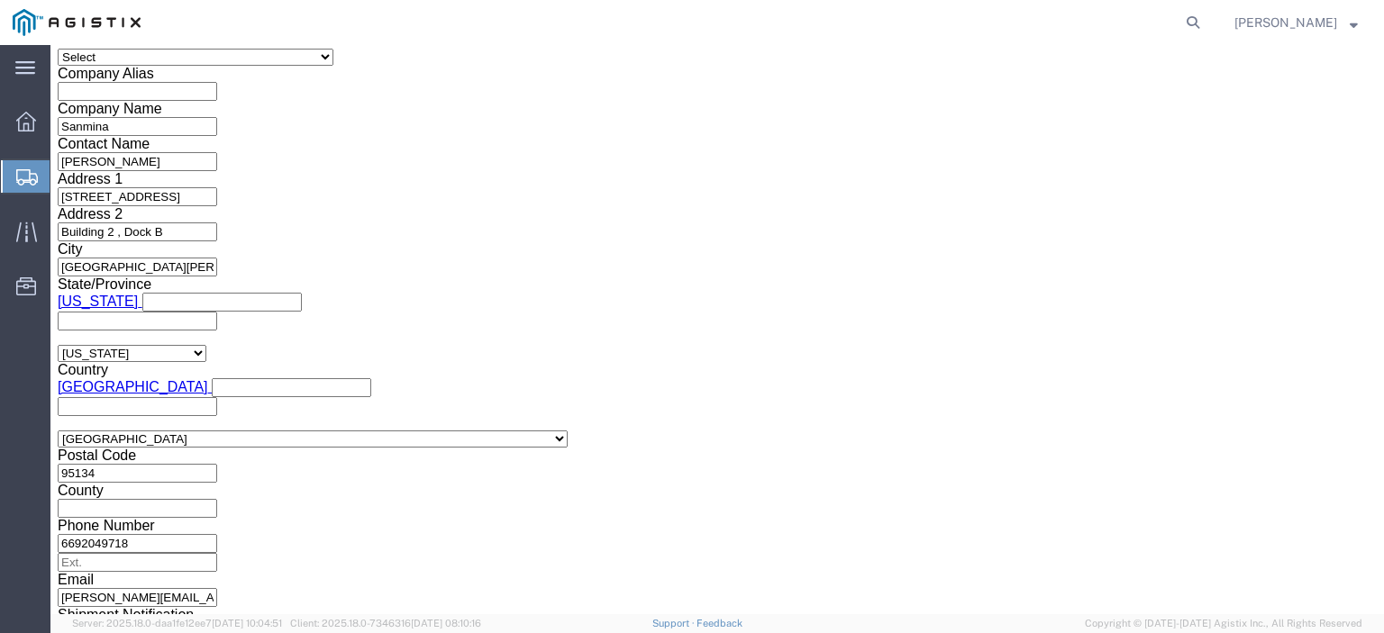
scroll to position [977, 0]
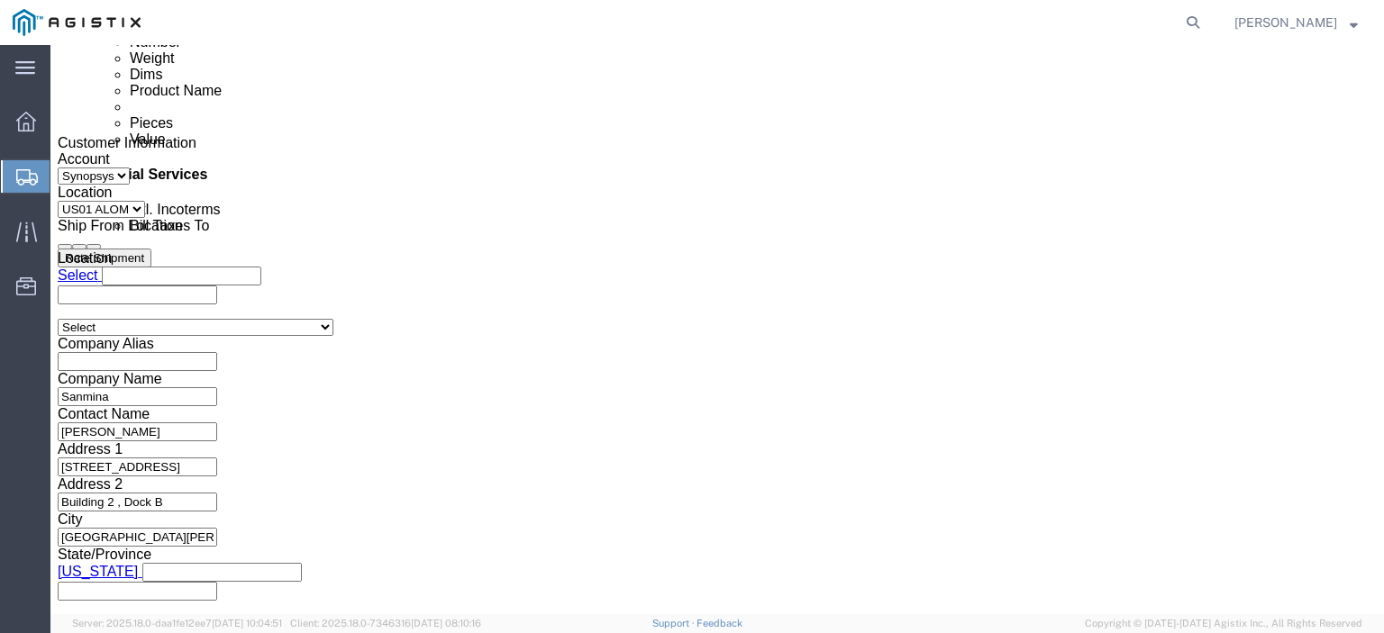
drag, startPoint x: 795, startPoint y: 377, endPoint x: 644, endPoint y: 379, distance: 150.5
click div "S/N: C066156, C066171"
paste textarea "S/N: C066172, C066173, C066174"
type textarea "S/N: C066172, C066173, C066174"
click button "Rate Shipment"
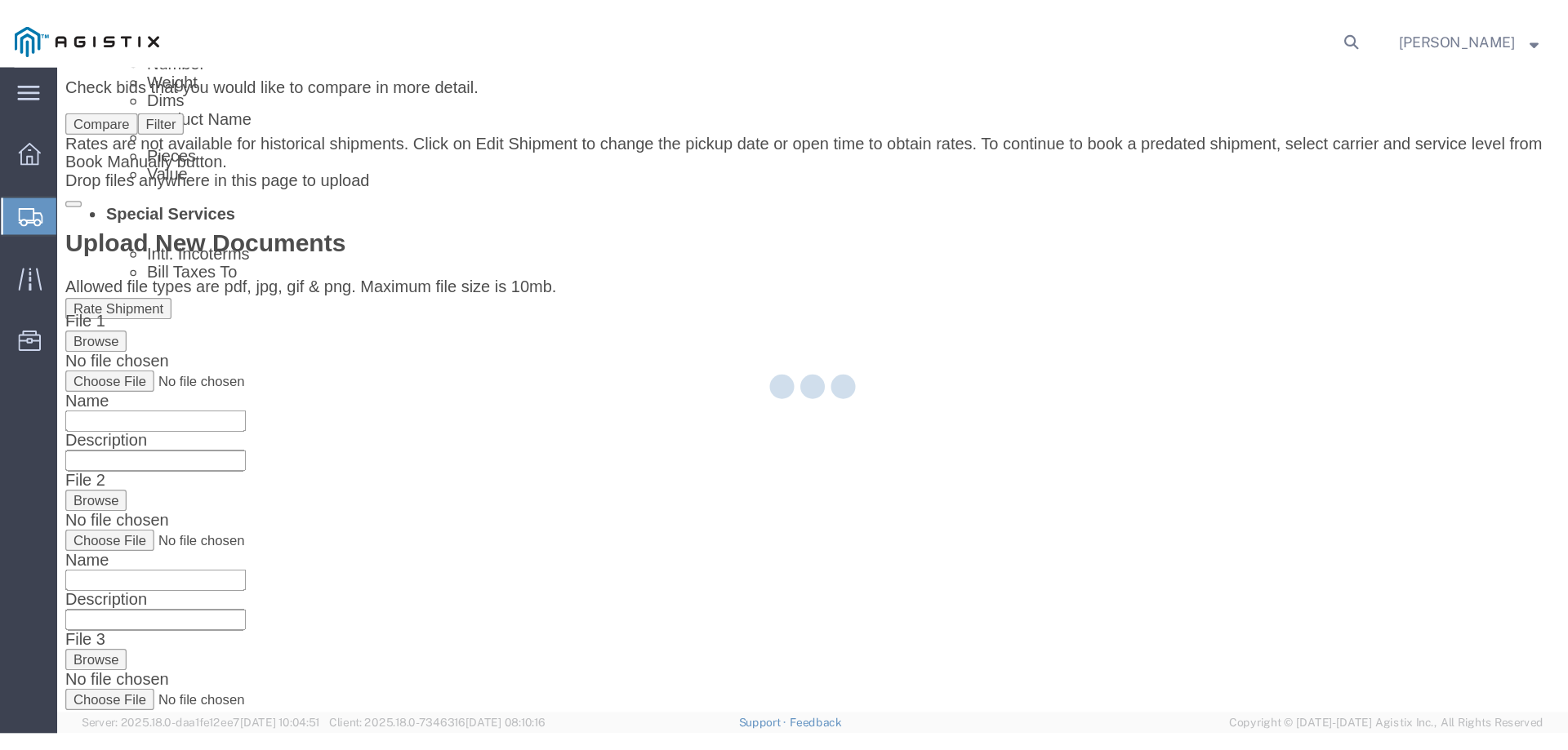
scroll to position [0, 0]
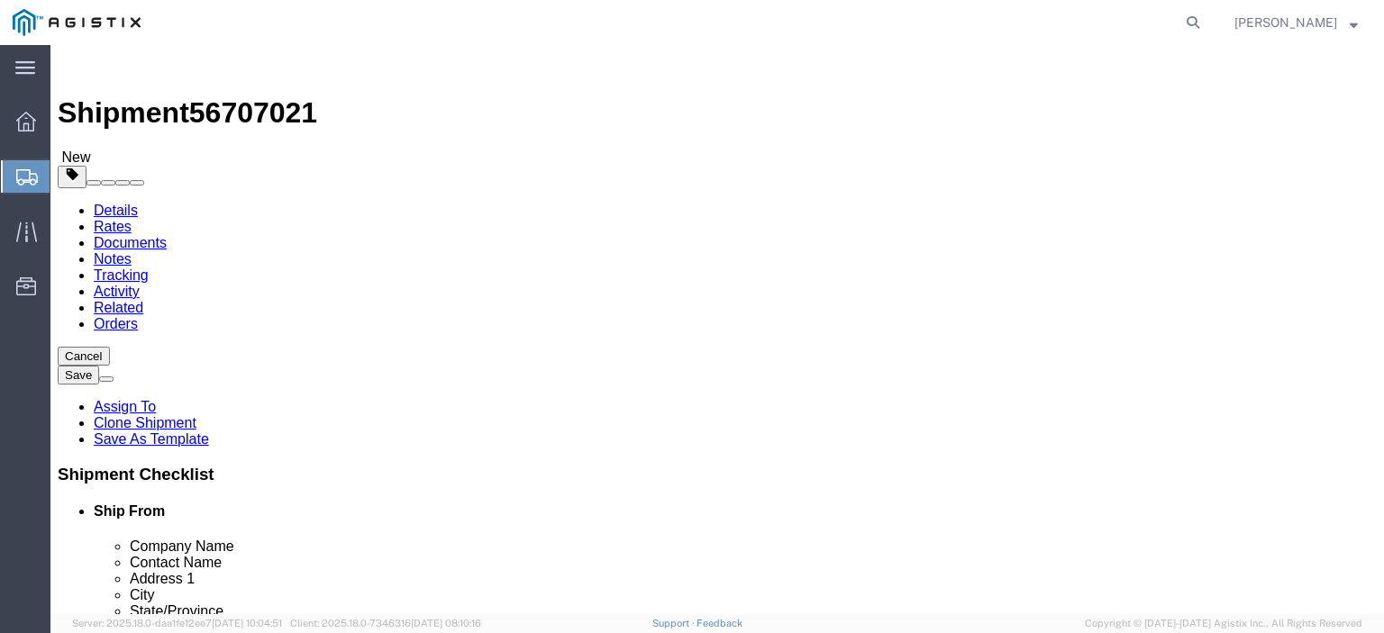
click at [119, 203] on link "Details" at bounding box center [116, 210] width 44 height 15
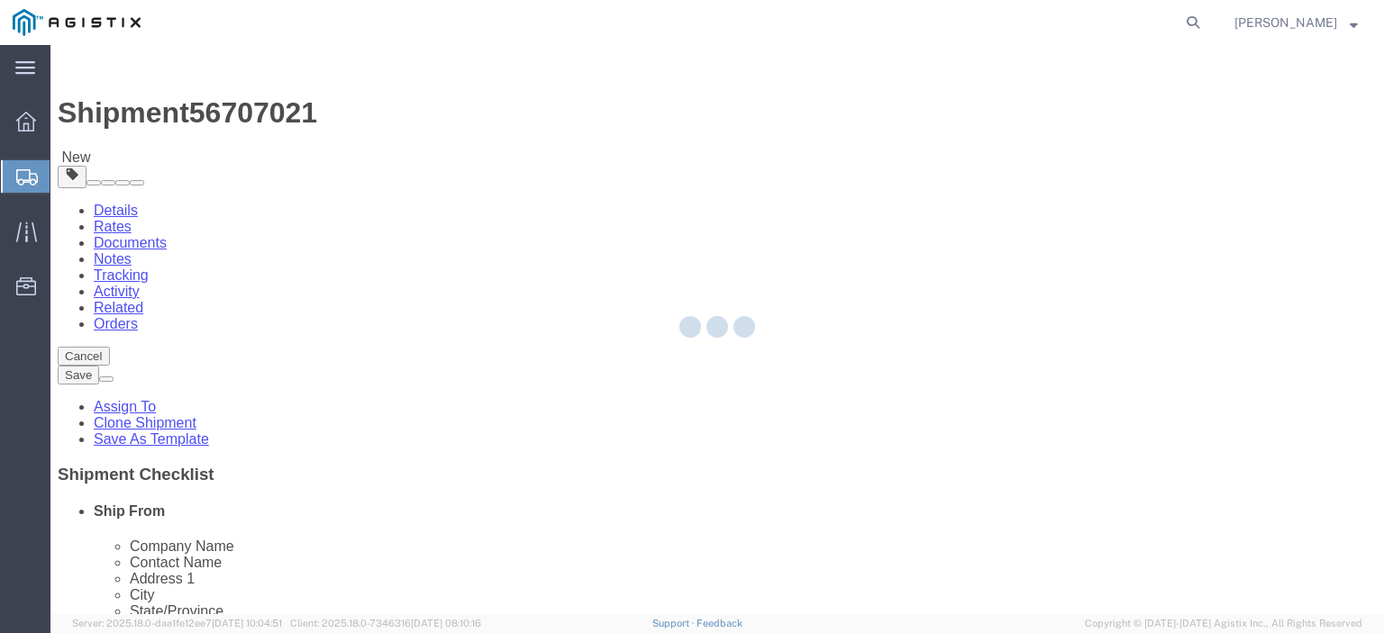
select select "65511"
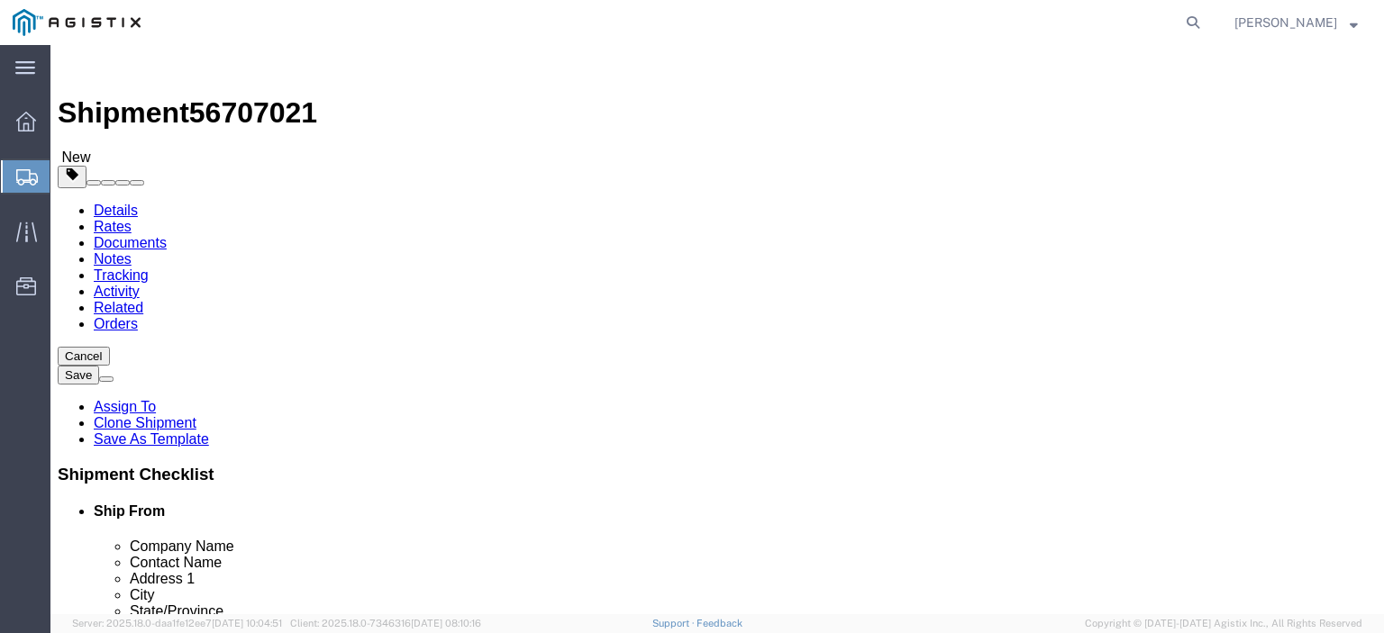
click button "Rate Shipment"
drag, startPoint x: 297, startPoint y: 71, endPoint x: 198, endPoint y: 75, distance: 99.2
click at [198, 75] on div "Shipment 56707021 New" at bounding box center [717, 109] width 1319 height 114
copy span "56707021"
click at [121, 203] on link "Details" at bounding box center [116, 210] width 44 height 15
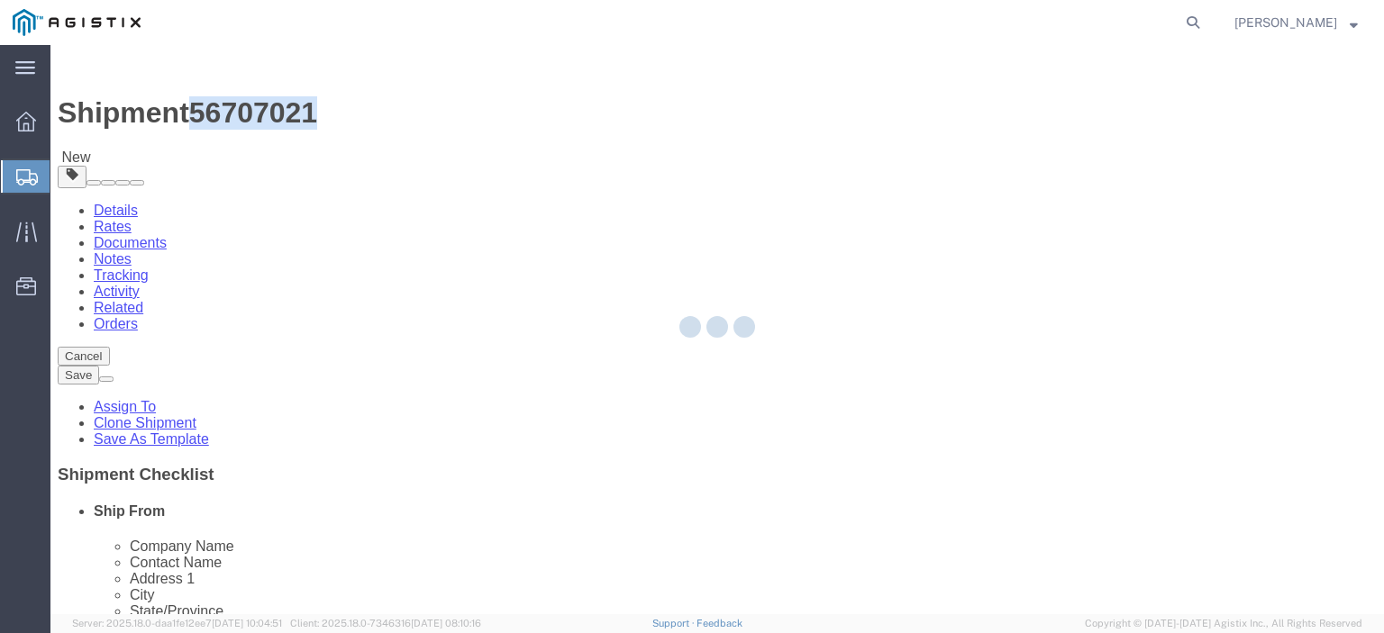
select select "65511"
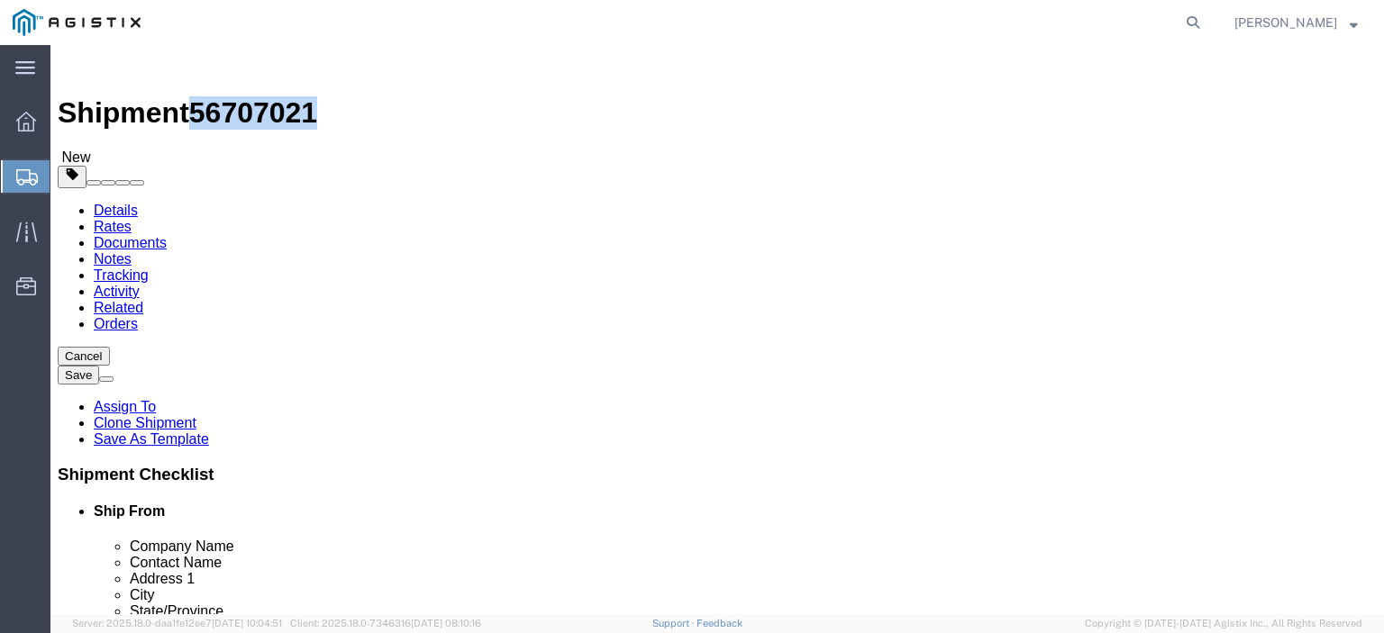
click link "Special Services"
click button "Rate Shipment"
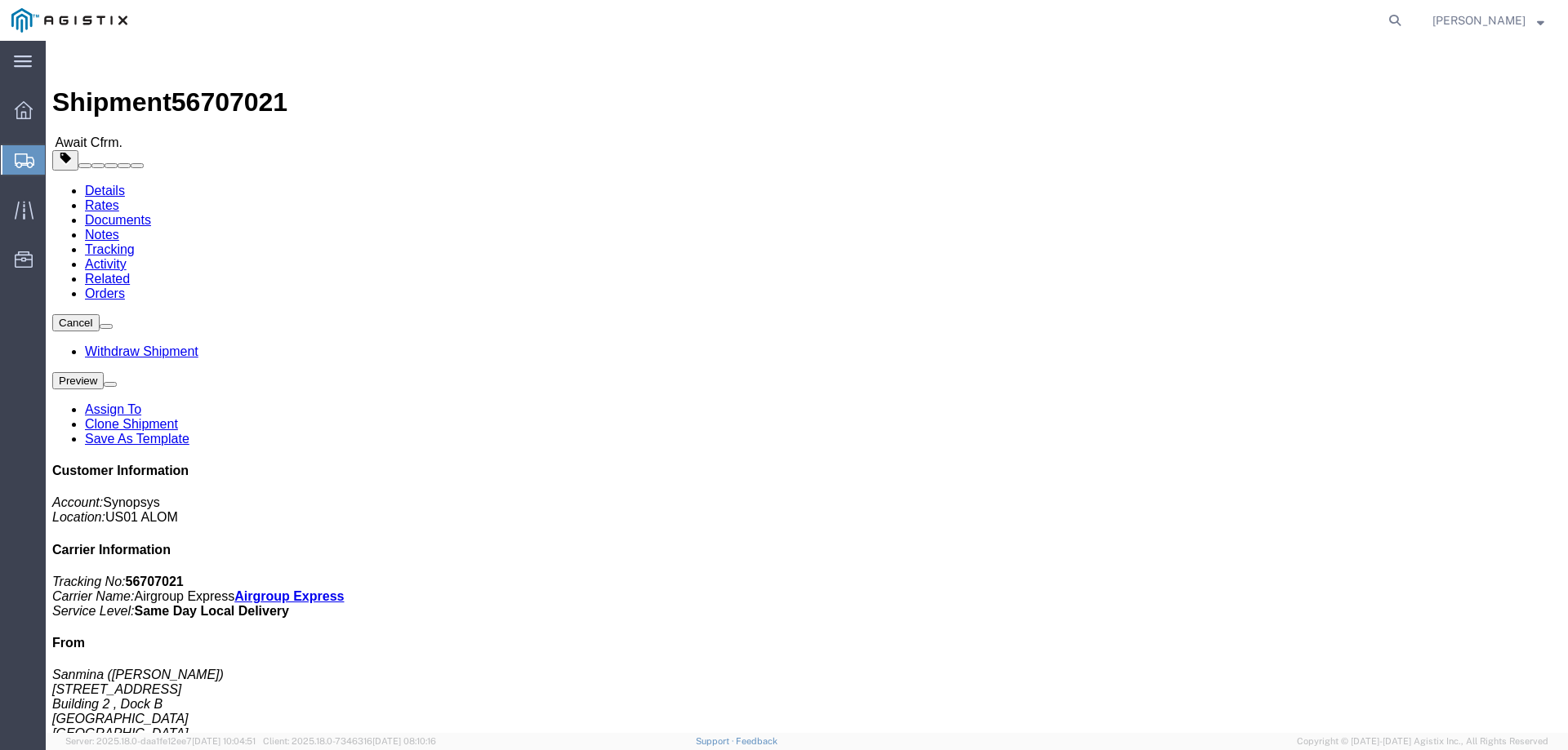
click link "Documents"
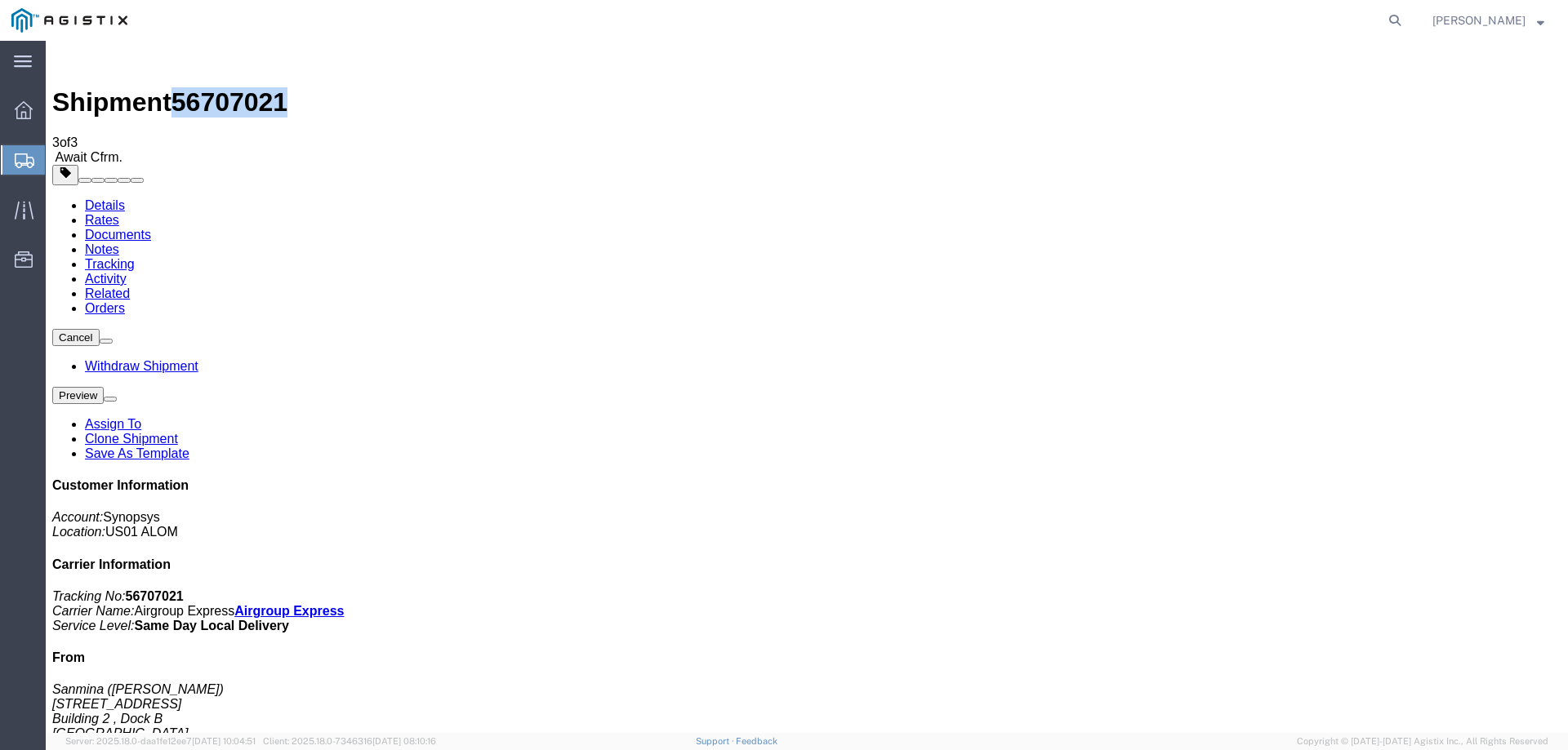
drag, startPoint x: 269, startPoint y: 54, endPoint x: 184, endPoint y: 60, distance: 85.2
click at [184, 60] on div "Shipment 56707021 3 of 3 Await Cfrm." at bounding box center [807, 106] width 1509 height 118
copy span "56707021"
click at [373, 66] on div "Shipment 56707021 3 of 3 Await Cfrm." at bounding box center [807, 106] width 1509 height 118
click at [120, 198] on link "Details" at bounding box center [105, 205] width 40 height 14
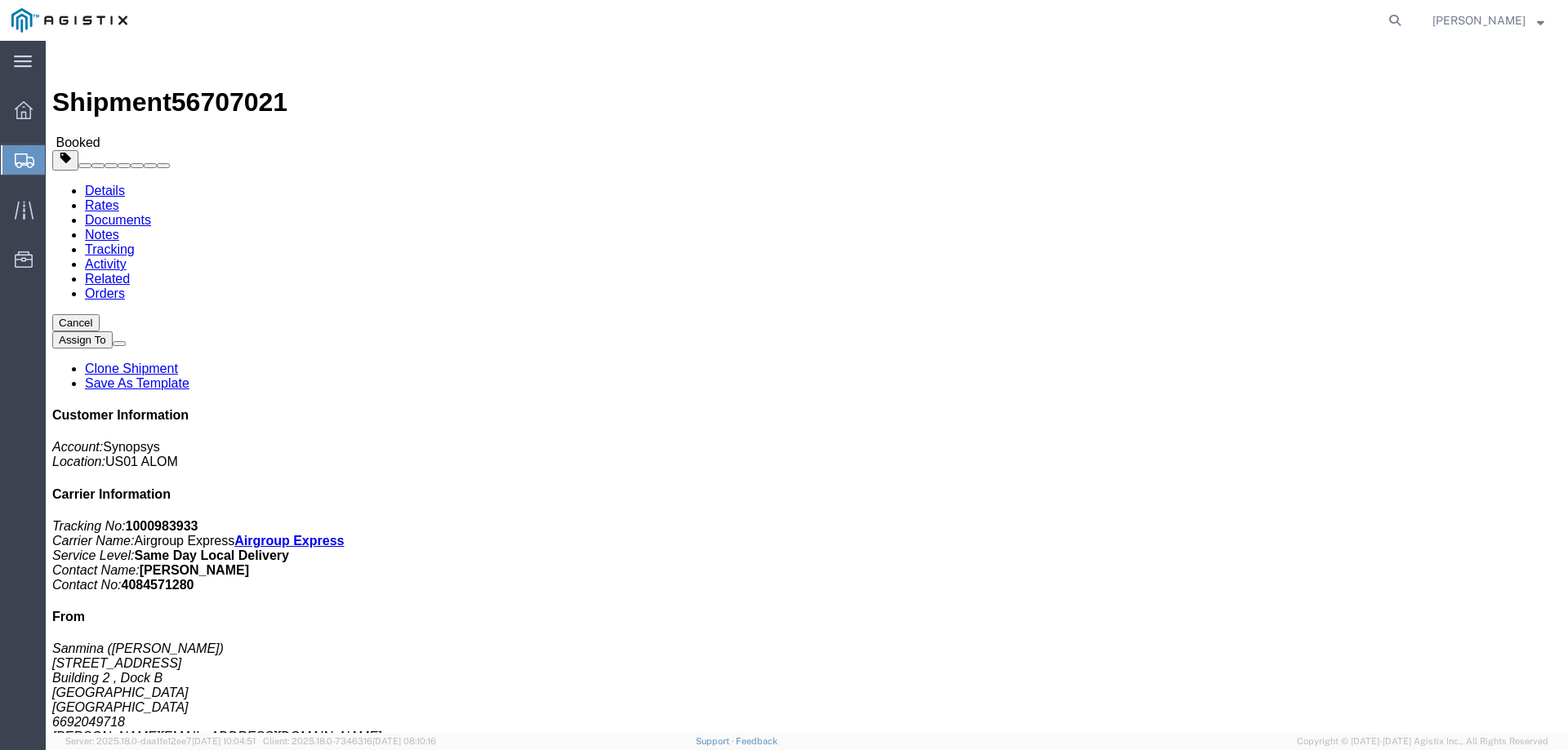
click link "Documents"
